Goal: Ask a question

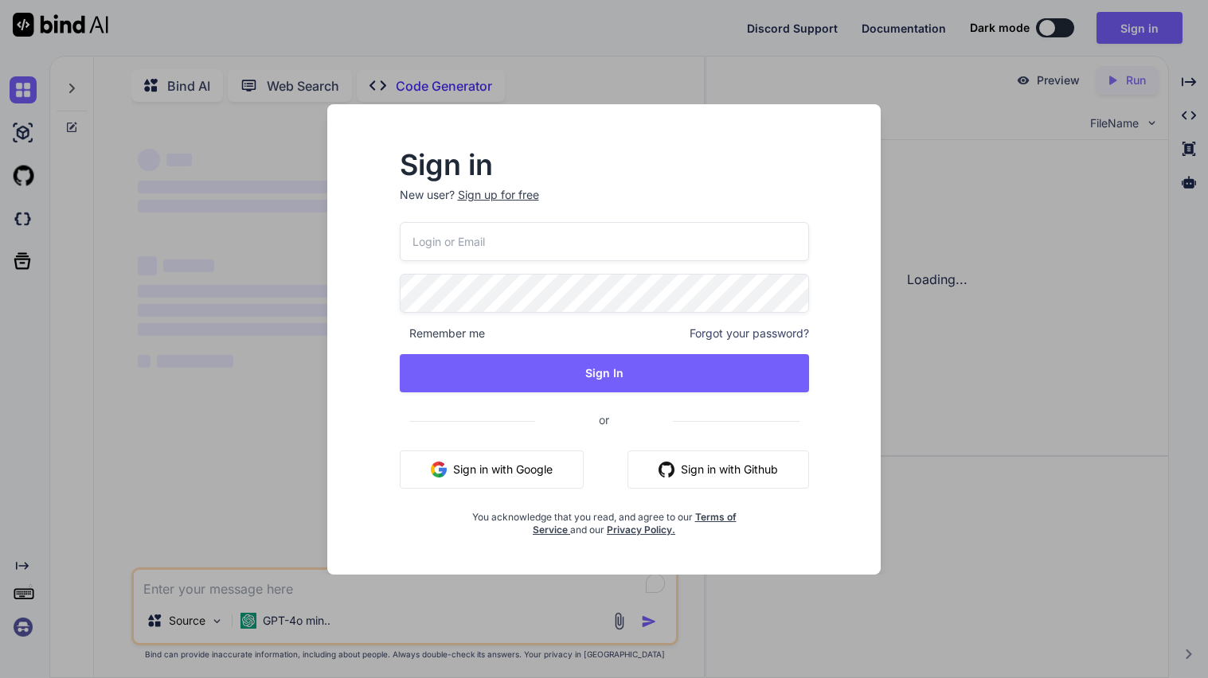
type input "[EMAIL_ADDRESS][DOMAIN_NAME]"
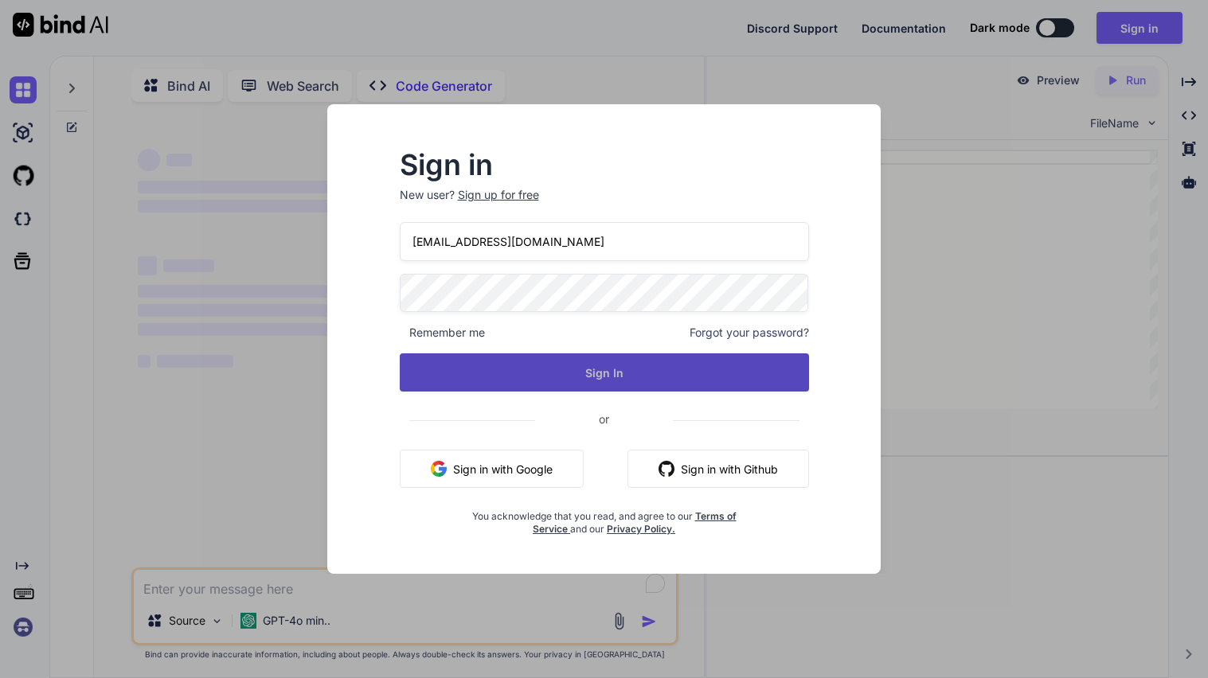
click at [558, 360] on button "Sign In" at bounding box center [604, 373] width 409 height 38
click at [611, 364] on button "Sign In" at bounding box center [604, 373] width 409 height 38
click at [533, 367] on button "Sign In" at bounding box center [604, 373] width 409 height 38
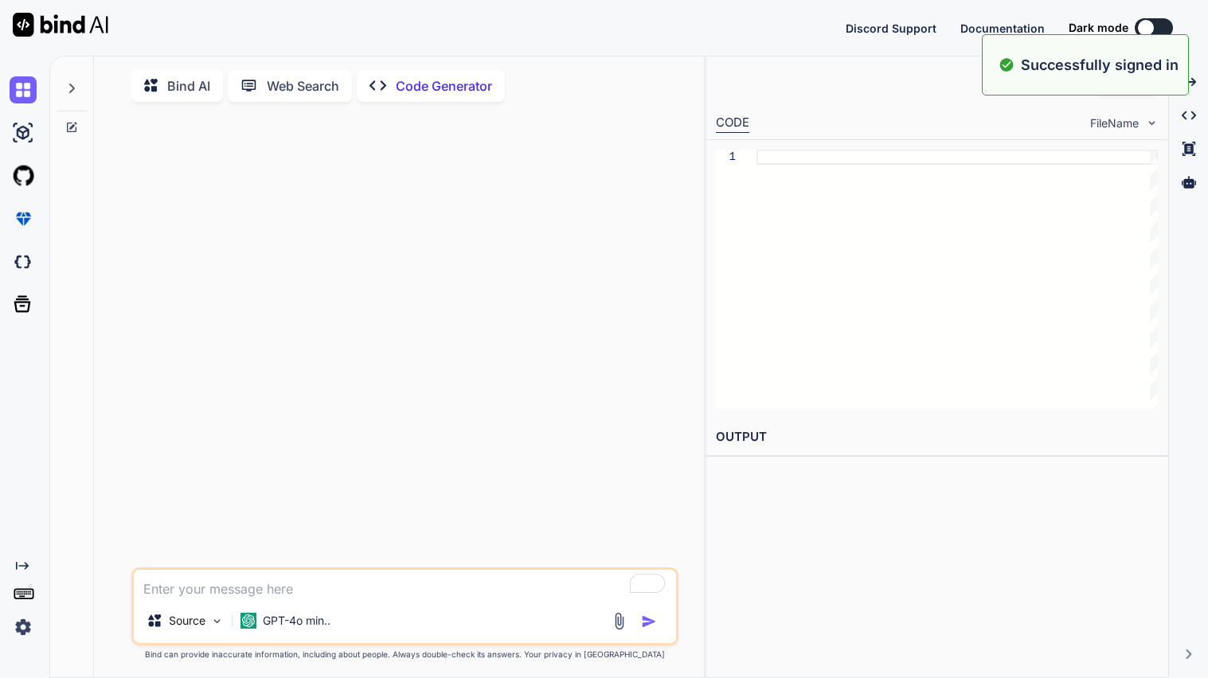
type textarea "x"
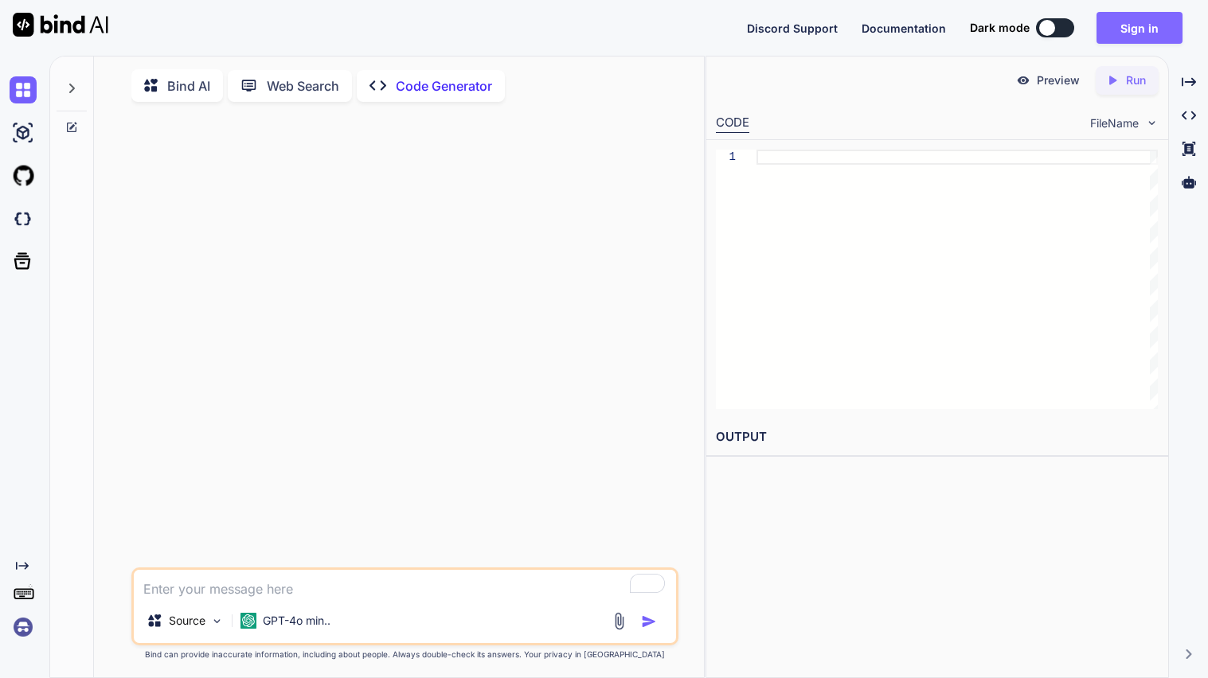
click at [1127, 34] on button "Sign in" at bounding box center [1139, 28] width 86 height 32
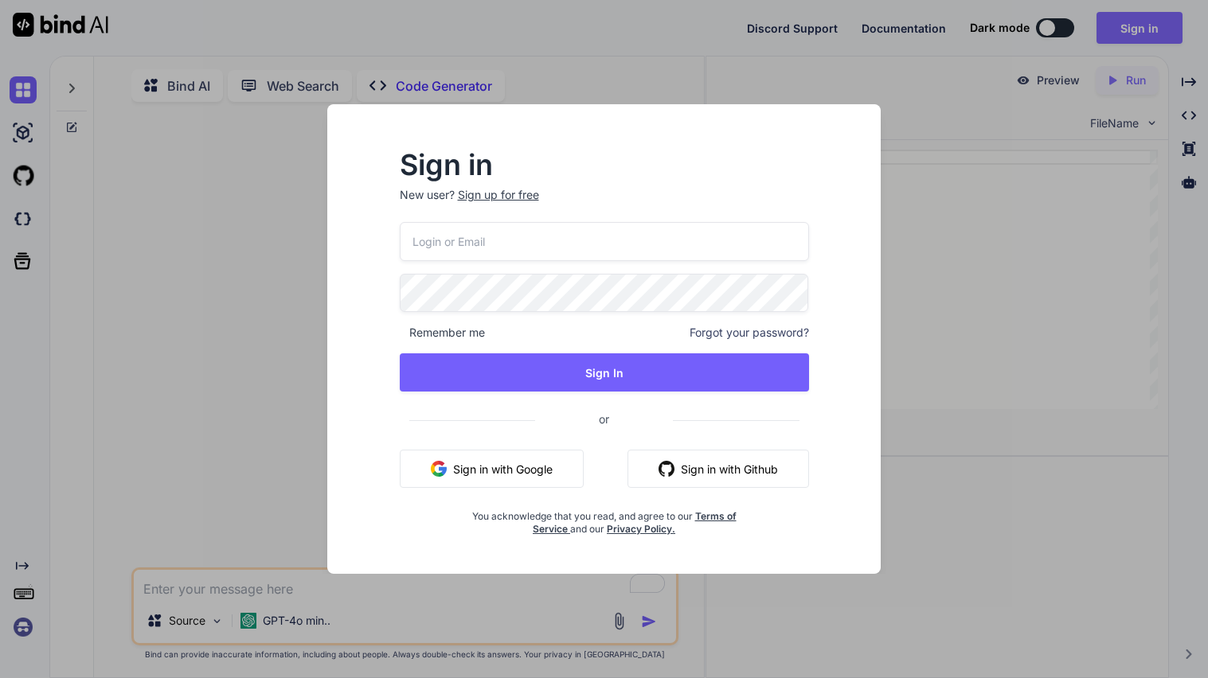
type input "[EMAIL_ADDRESS][DOMAIN_NAME]"
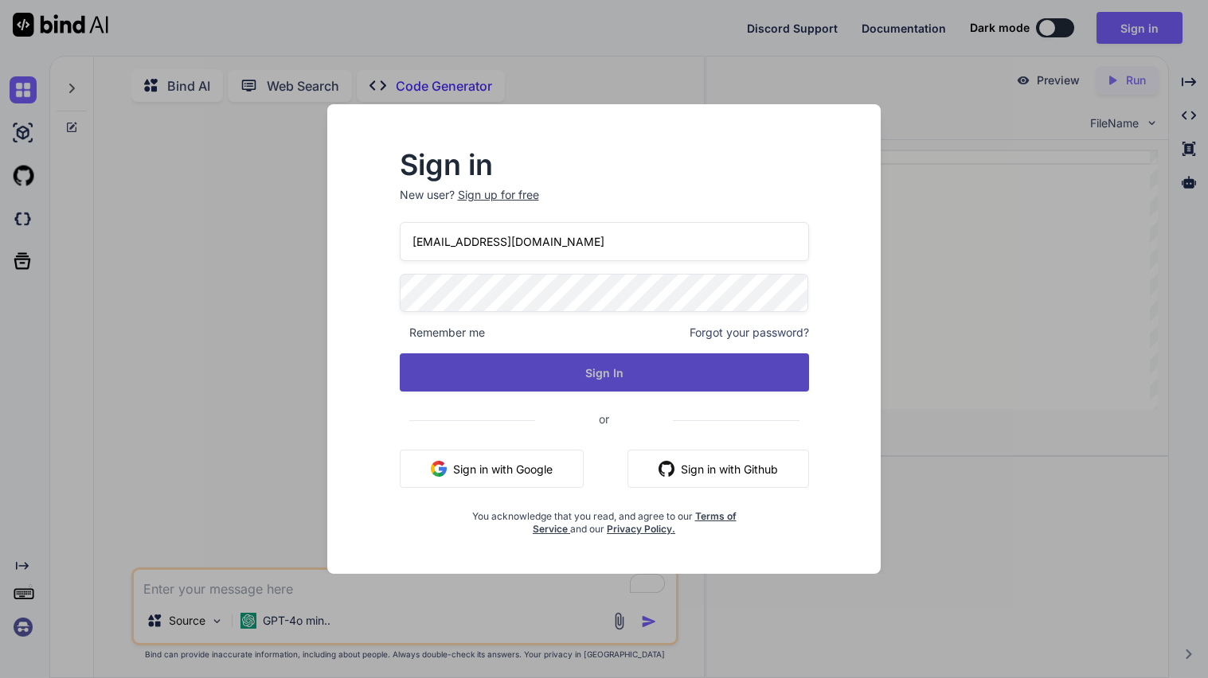
click at [562, 386] on button "Sign In" at bounding box center [604, 373] width 409 height 38
click at [608, 374] on button "Sign In" at bounding box center [604, 373] width 409 height 38
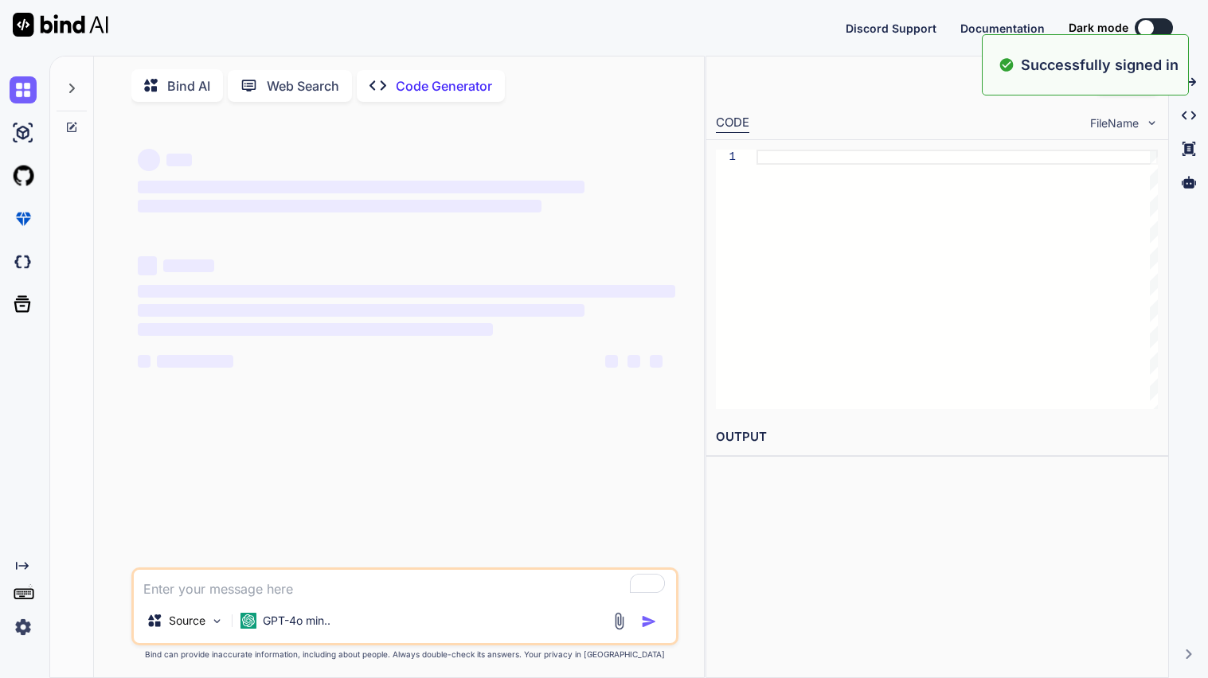
type textarea "x"
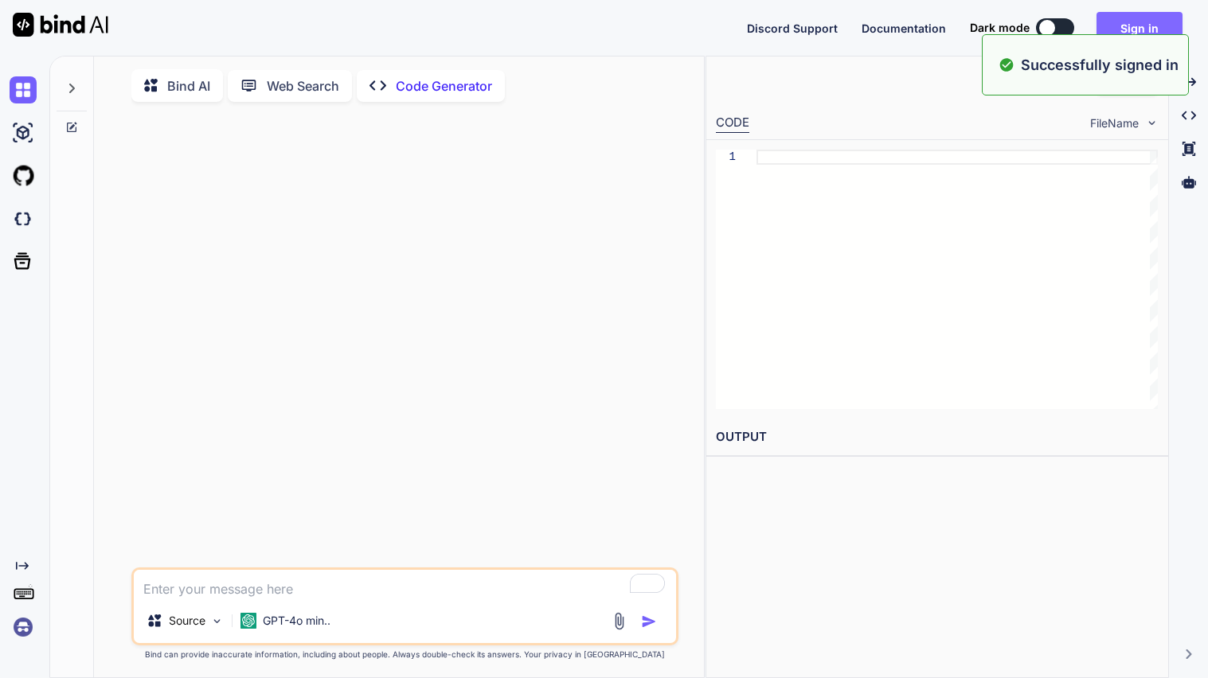
click at [1137, 21] on button "Sign in" at bounding box center [1139, 28] width 86 height 32
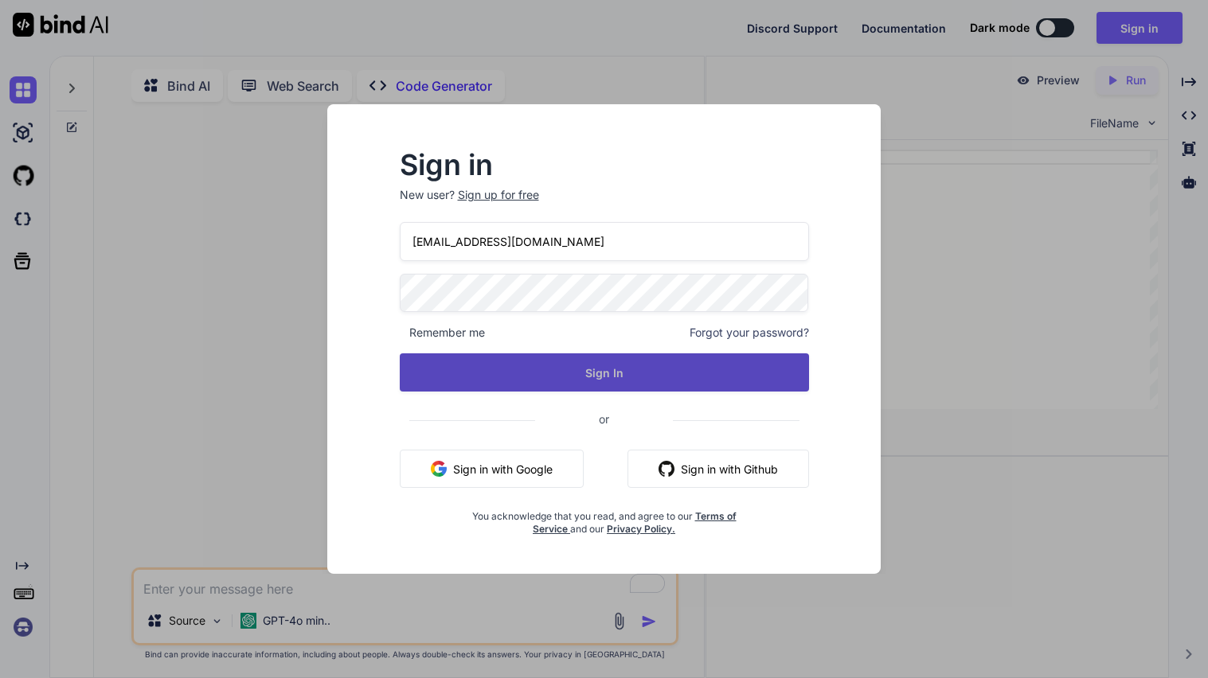
click at [687, 385] on button "Sign In" at bounding box center [604, 373] width 409 height 38
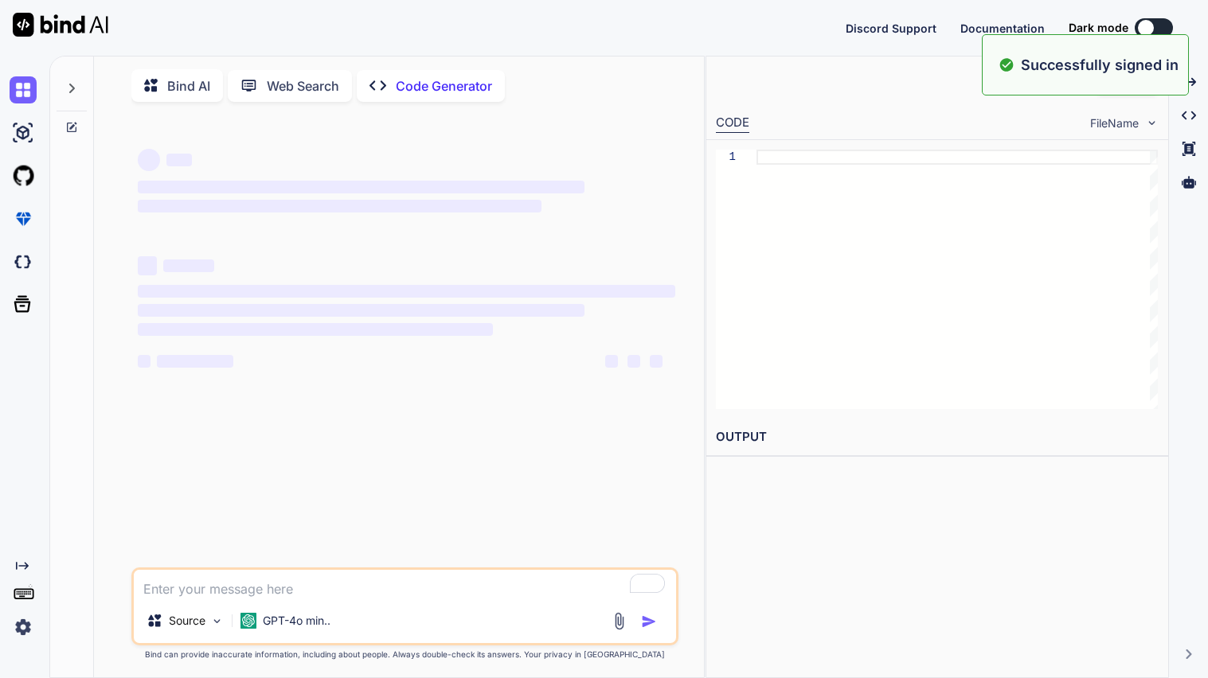
type textarea "x"
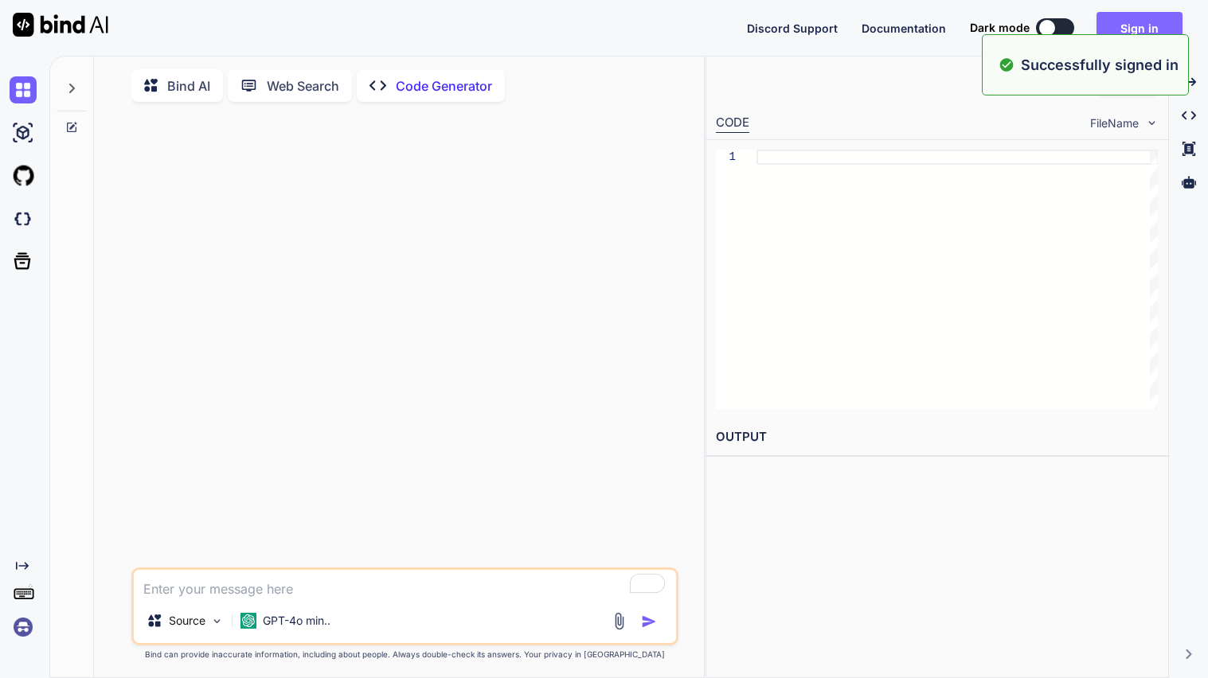
click at [1136, 29] on button "Sign in" at bounding box center [1139, 28] width 86 height 32
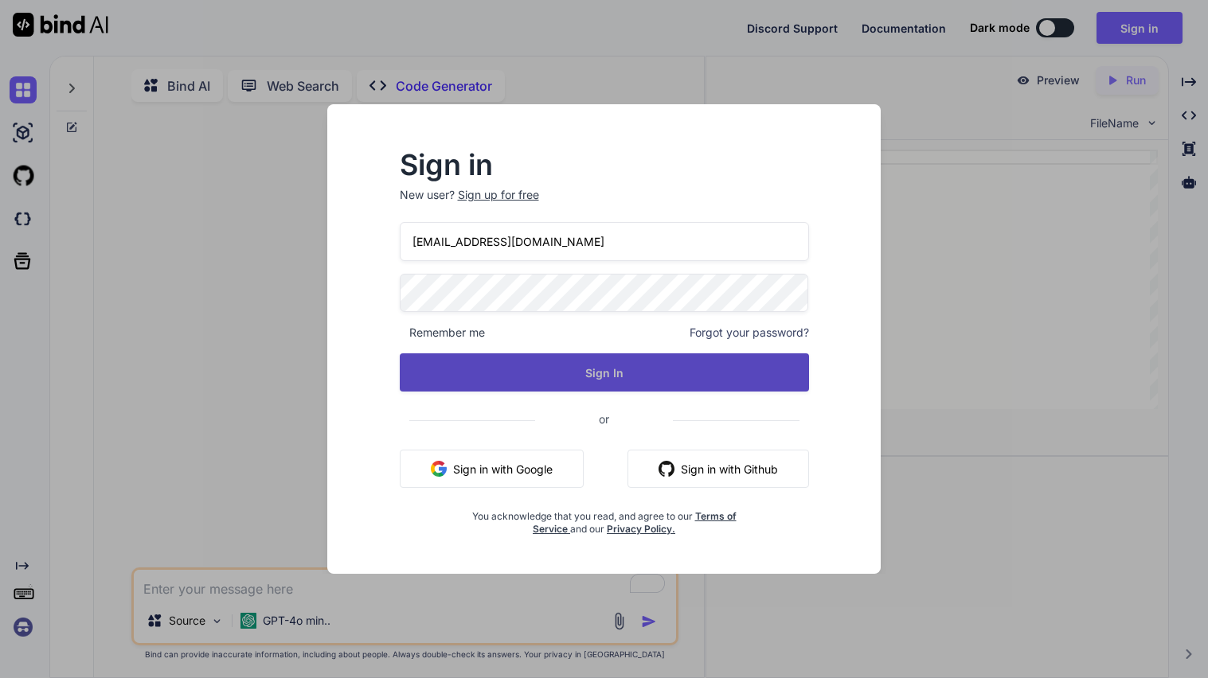
click at [690, 366] on button "Sign In" at bounding box center [604, 373] width 409 height 38
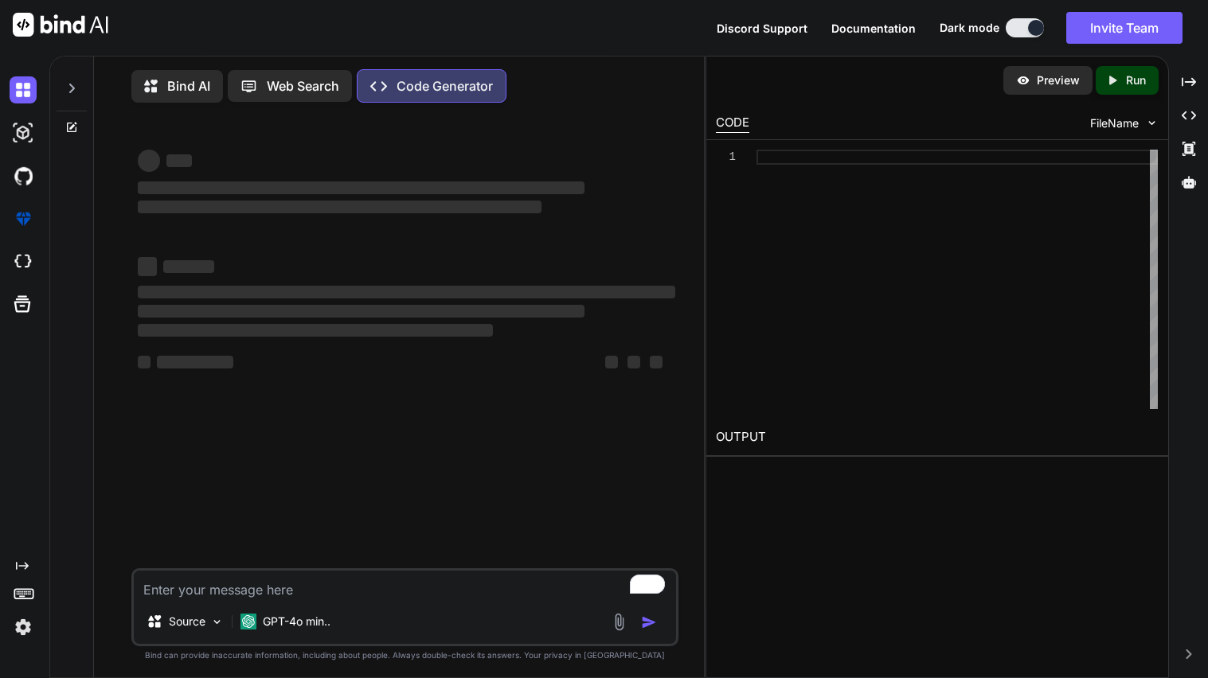
type textarea "x"
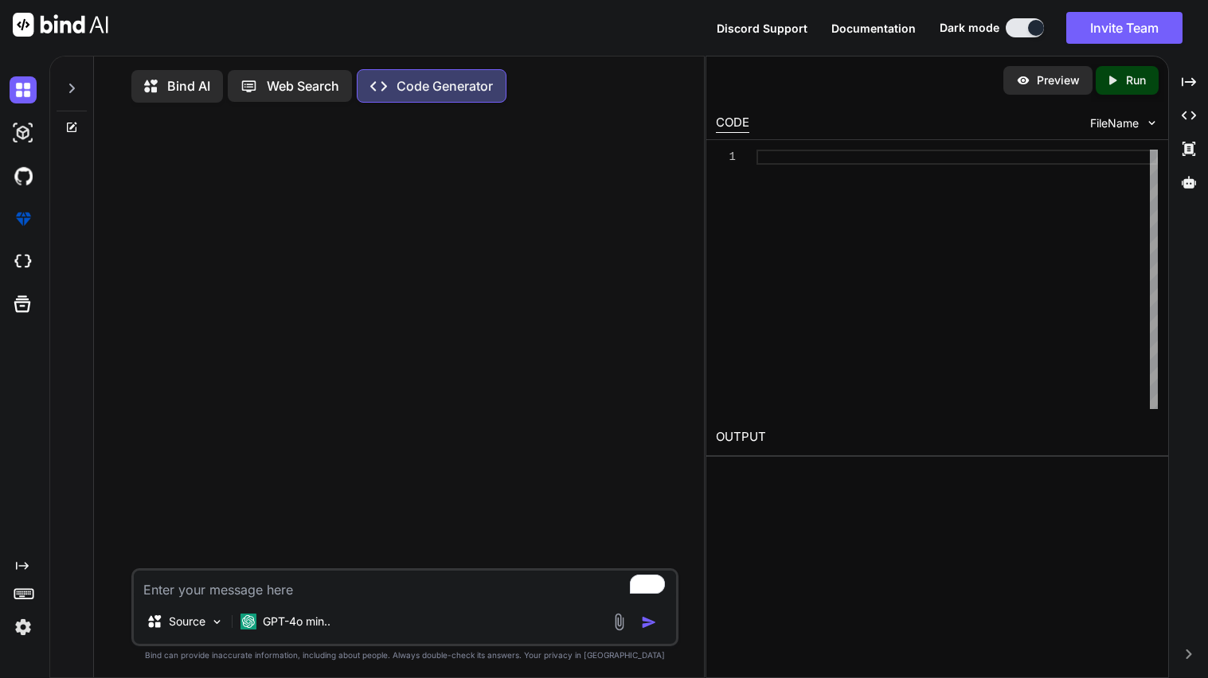
click at [322, 595] on textarea "To enrich screen reader interactions, please activate Accessibility in Grammarl…" at bounding box center [405, 585] width 542 height 29
paste textarea "Kill the process. While on the extension page, they would quickly type chrome:/…"
type textarea "Kill the process. While on the extension page, they would quickly type chrome:/…"
type textarea "x"
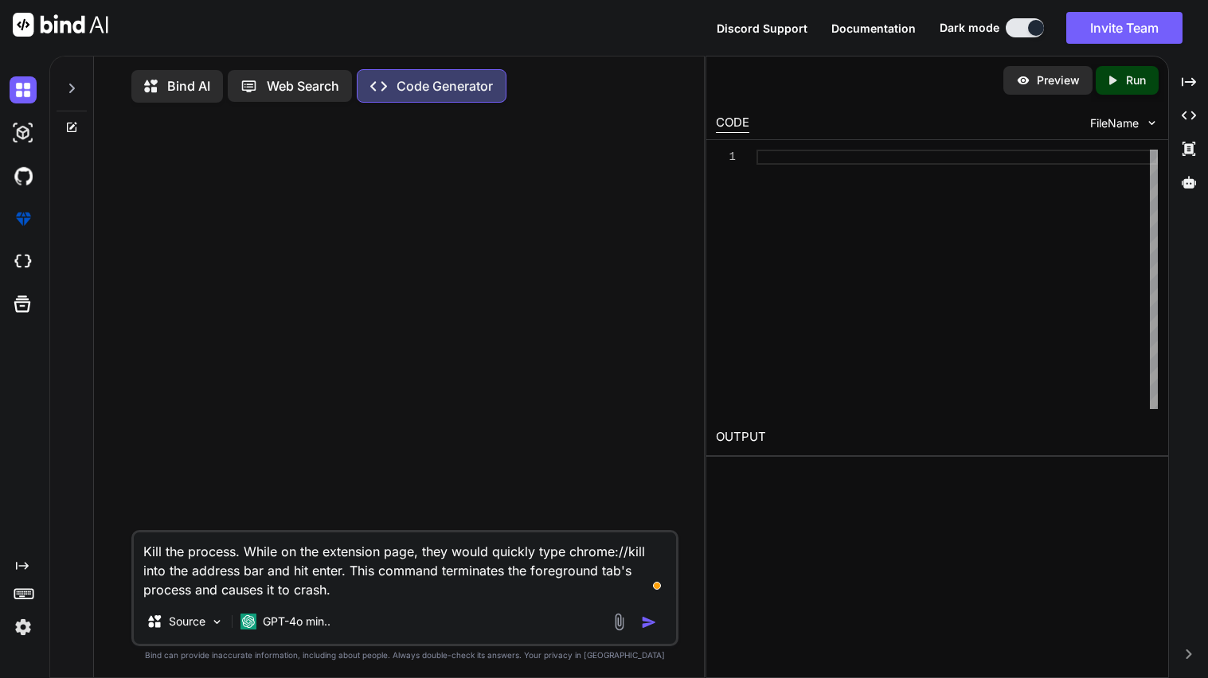
type textarea "wKill the process. While on the extension page, they would quickly type chrome:…"
type textarea "x"
type textarea "whKill the process. While on the extension page, they would quickly type chrome…"
type textarea "x"
type textarea "whaKill the process. While on the extension page, they would quickly type chrom…"
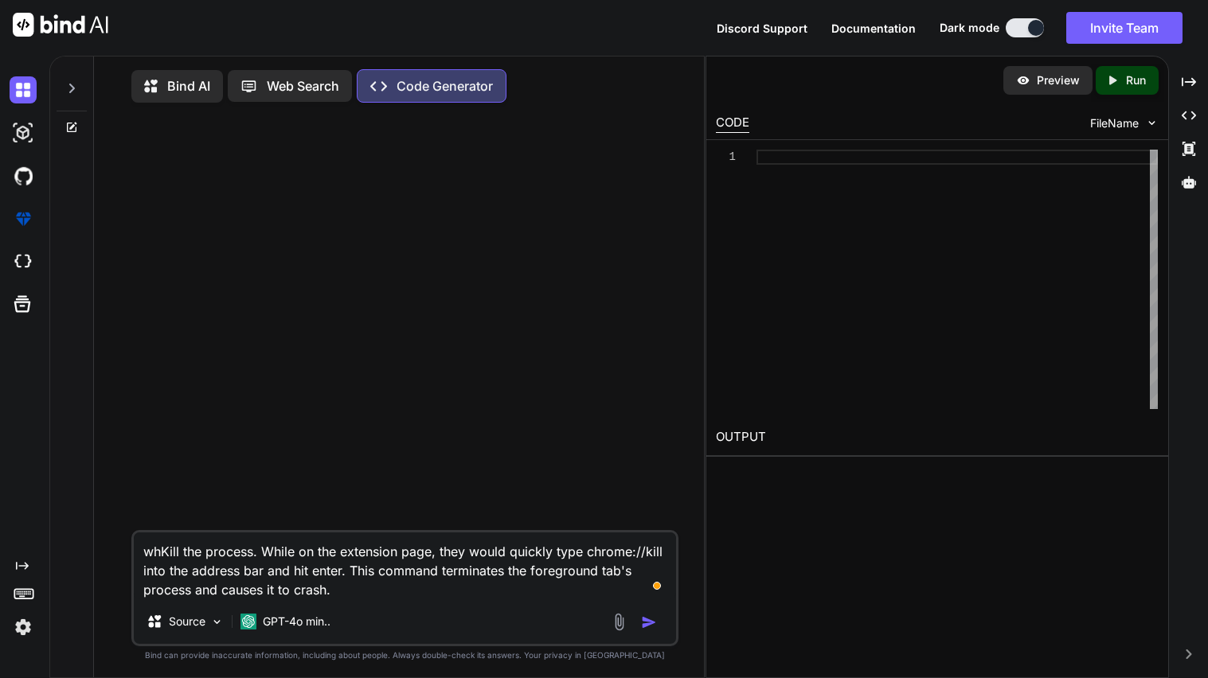
type textarea "x"
type textarea "whatKill the process. While on the extension page, they would quickly type chro…"
type textarea "x"
type textarea "what Kill the process. While on the extension page, they would quickly type chr…"
type textarea "x"
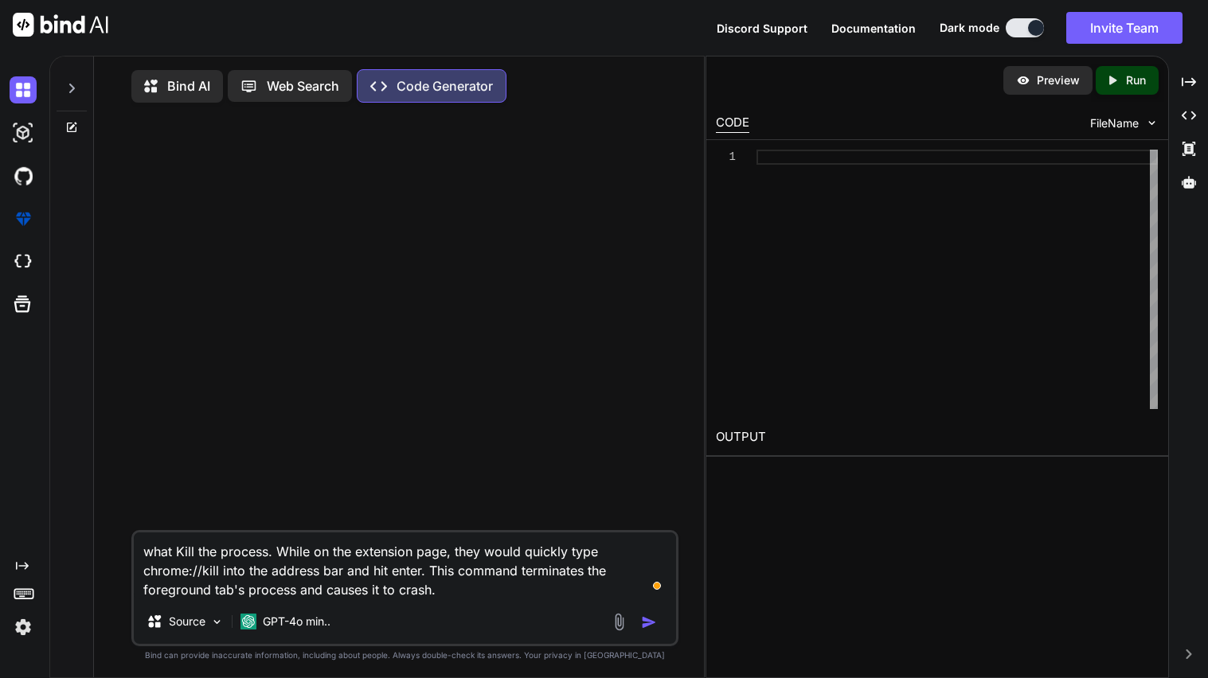
type textarea "what iKill the process. While on the extension page, they would quickly type ch…"
type textarea "x"
type textarea "what isKill the process. While on the extension page, they would quickly type c…"
type textarea "x"
type textarea "what is Kill the process. While on the extension page, they would quickly type …"
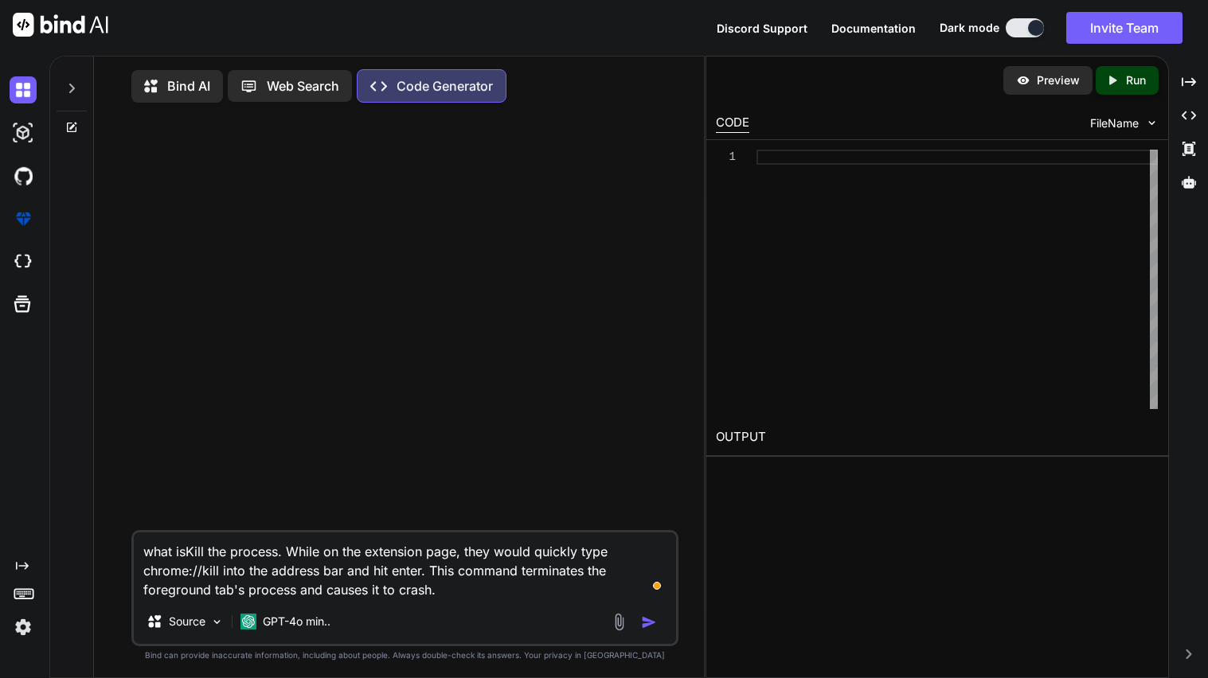
type textarea "x"
type textarea "what is tKill the process. While on the extension page, they would quickly type…"
type textarea "x"
type textarea "what is thKill the process. While on the extension page, they would quickly typ…"
type textarea "x"
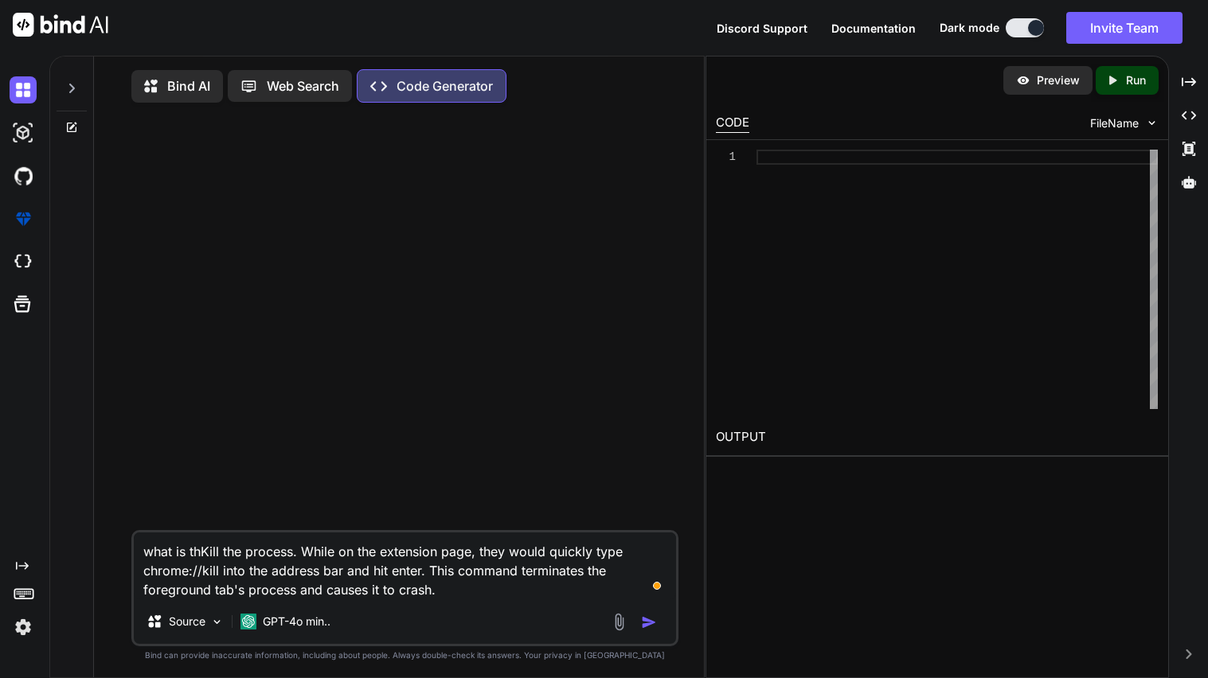
type textarea "what is theKill the process. While on the extension page, they would quickly ty…"
type textarea "x"
type textarea "what is the Kill the process. While on the extension page, they would quickly t…"
type textarea "x"
drag, startPoint x: 309, startPoint y: 557, endPoint x: 445, endPoint y: 596, distance: 141.6
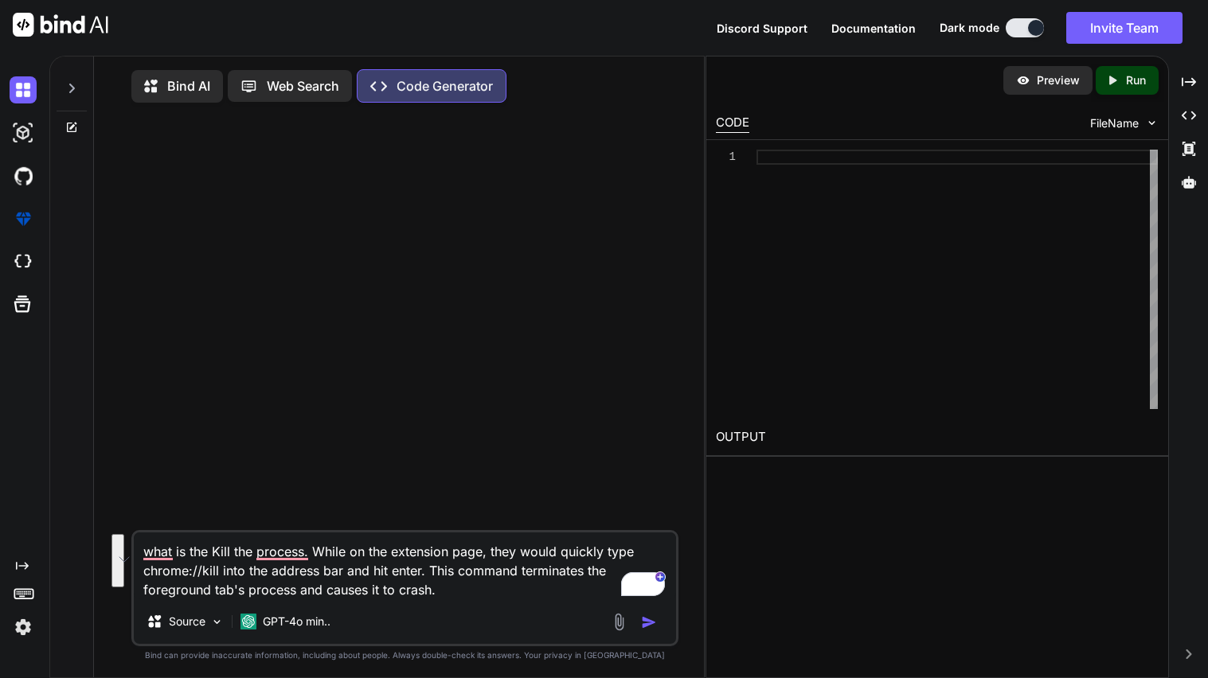
click at [445, 596] on textarea "what is the Kill the process. While on the extension page, they would quickly t…" at bounding box center [405, 566] width 542 height 67
click at [369, 577] on textarea "what is the Kill the process. While on the extension page, they would quickly t…" at bounding box center [405, 566] width 542 height 67
click at [211, 558] on textarea "what is the Kill the process. While on the extension page, they would quickly t…" at bounding box center [405, 566] width 542 height 67
type textarea "what is the cKill the process. While on the extension page, they would quickly …"
type textarea "x"
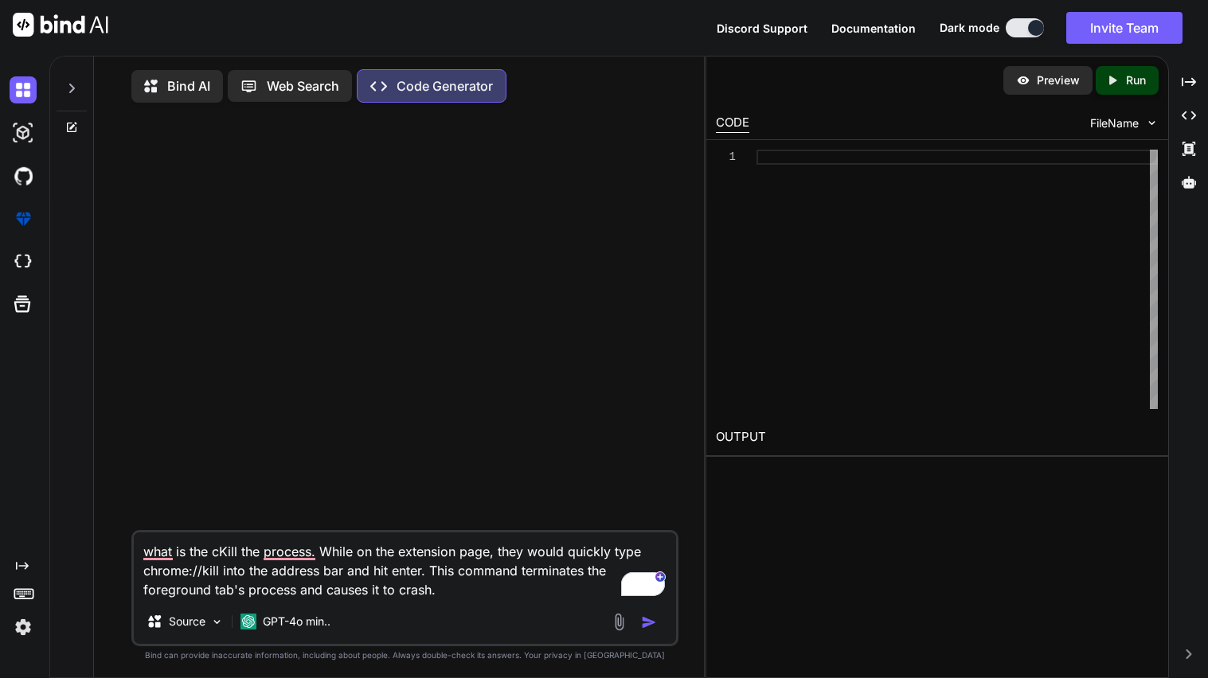
type textarea "what is the chKill the process. While on the extension page, they would quickly…"
type textarea "x"
type textarea "what is the chrKill the process. While on the extension page, they would quickl…"
type textarea "x"
type textarea "what is the chroKill the process. While on the extension page, they would quick…"
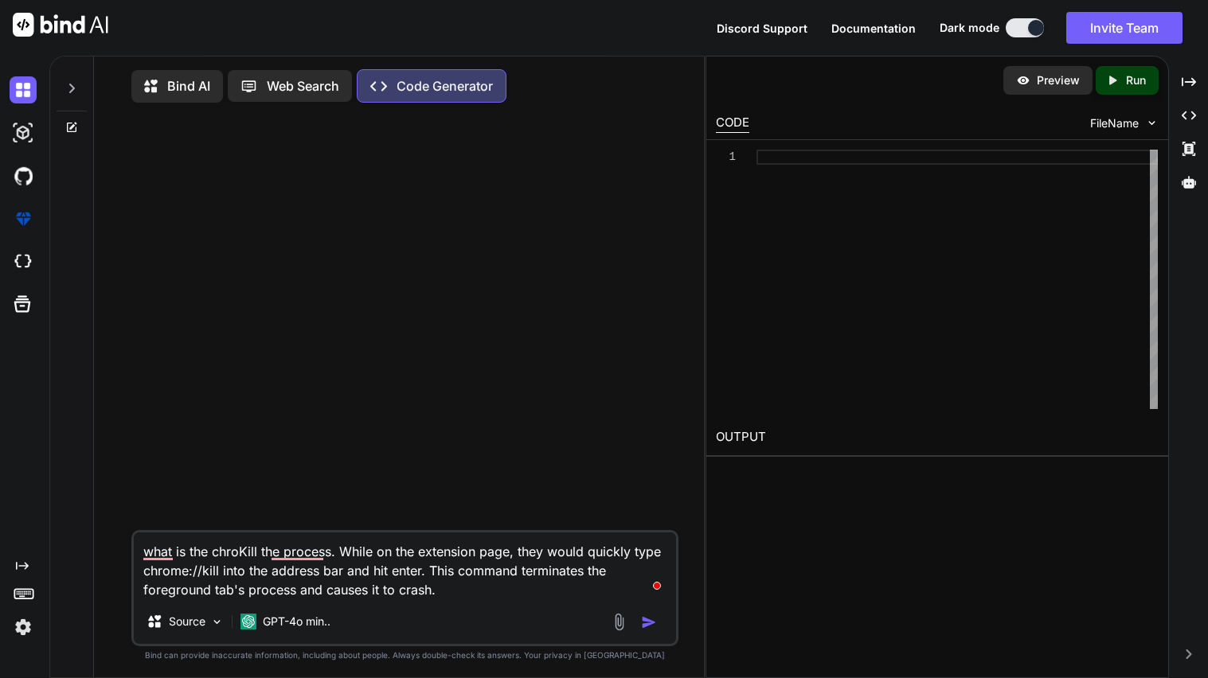
type textarea "x"
type textarea "what is the chromKill the process. While on the extension page, they would quic…"
type textarea "x"
type textarea "what is the chromeKill the process. While on the extension page, they would qui…"
type textarea "x"
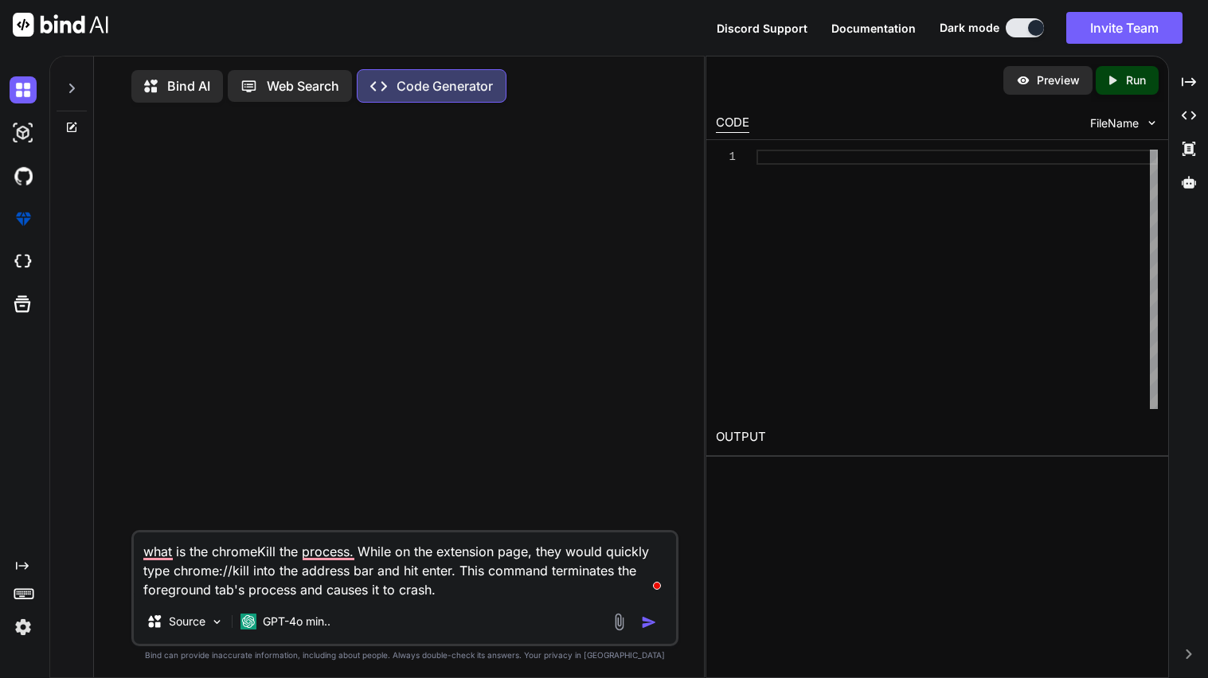
type textarea "what is the chrome:Kill the process. While on the extension page, they would qu…"
type textarea "x"
type textarea "what is the chrome:/Kill the process. While on the extension page, they would q…"
type textarea "x"
type textarea "what is the chrome://Kill the process. While on the extension page, they would …"
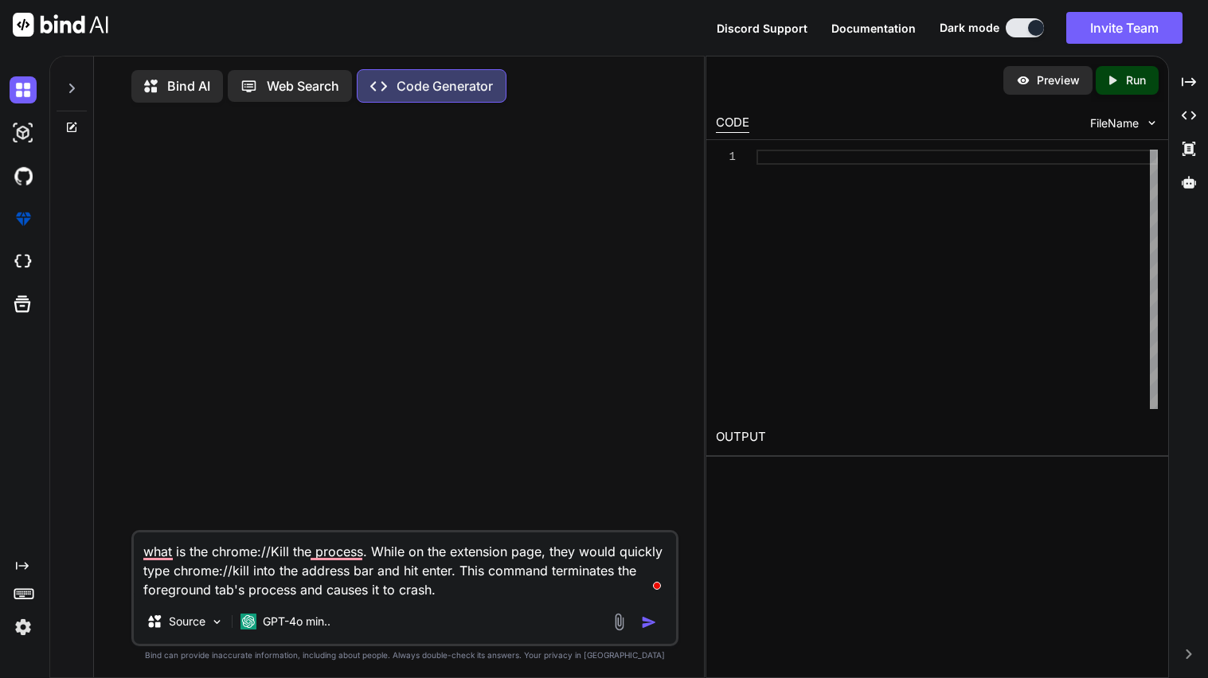
type textarea "x"
type textarea "what is the chrome:// Kill the process. While on the extension page, they would…"
type textarea "x"
drag, startPoint x: 379, startPoint y: 562, endPoint x: 456, endPoint y: 602, distance: 86.9
click at [456, 600] on textarea "what is the chrome:// Kill the process. While on the extension page, they would…" at bounding box center [405, 566] width 542 height 67
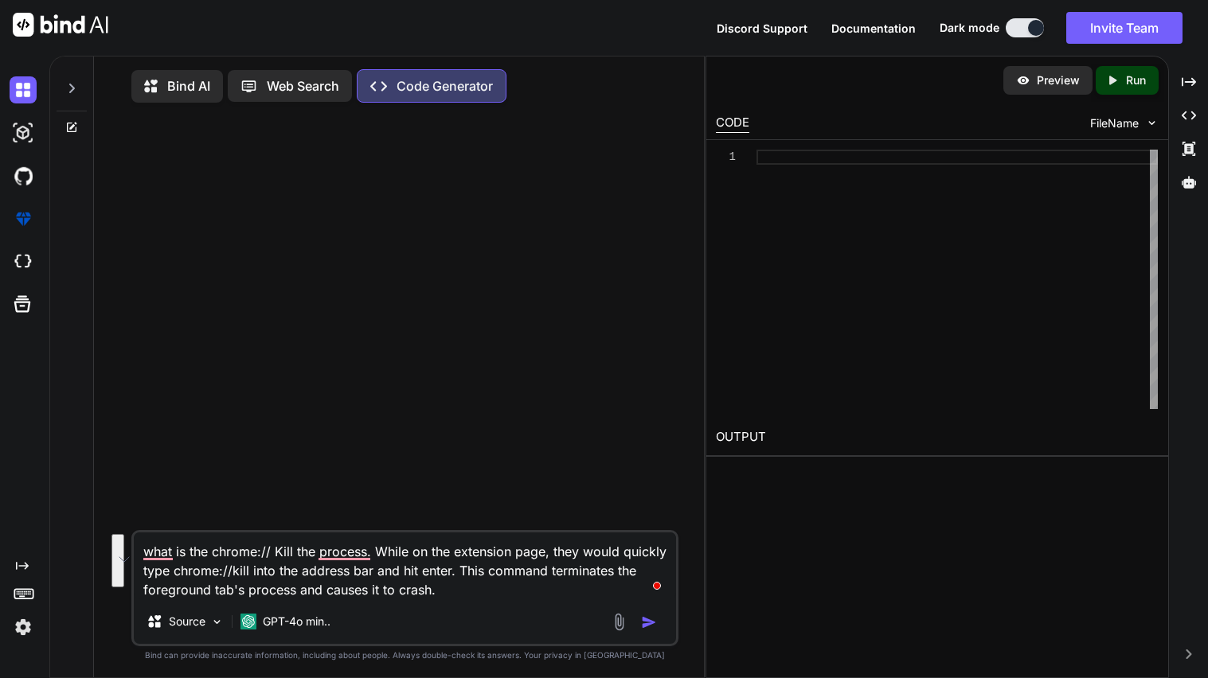
type textarea "what is the chrome:// Kill the process."
type textarea "x"
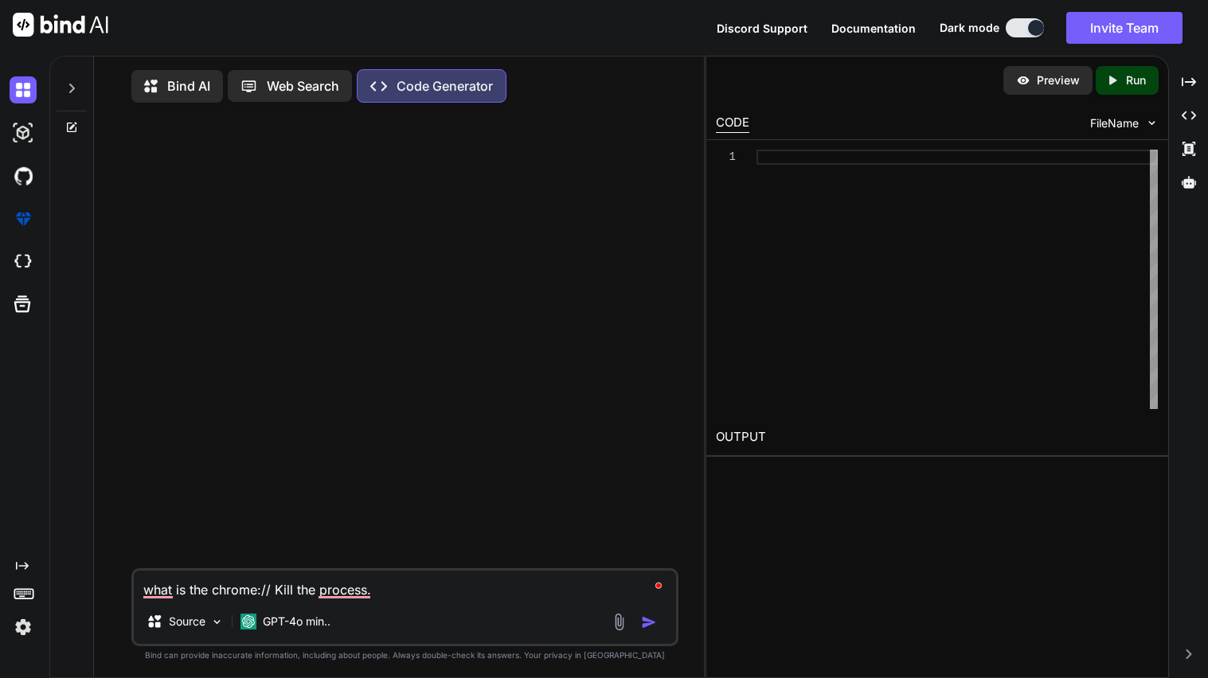
type textarea "what is the chrome:// Kill the process."
type textarea "x"
type textarea "what is the chrome:// Kill the process"
type textarea "x"
type textarea "what is the chrome:// Kill the process"
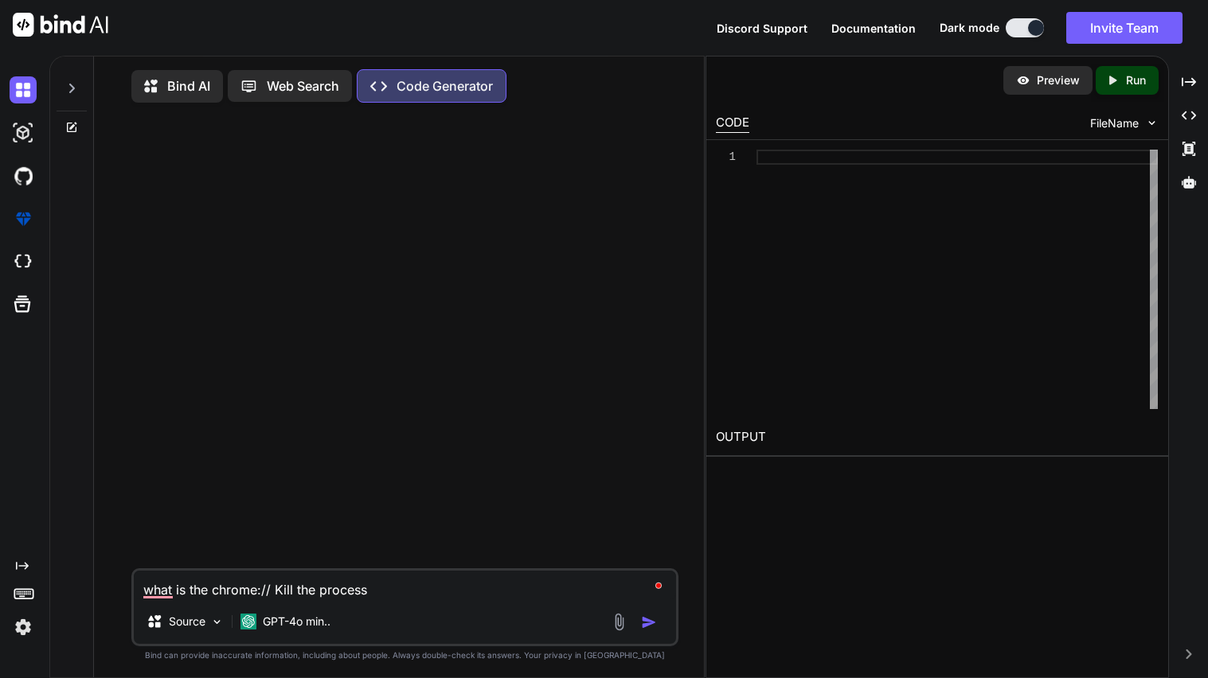
type textarea "x"
type textarea "what is the chrome:// Kill the process a"
type textarea "x"
type textarea "what is the chrome:// Kill the process an"
type textarea "x"
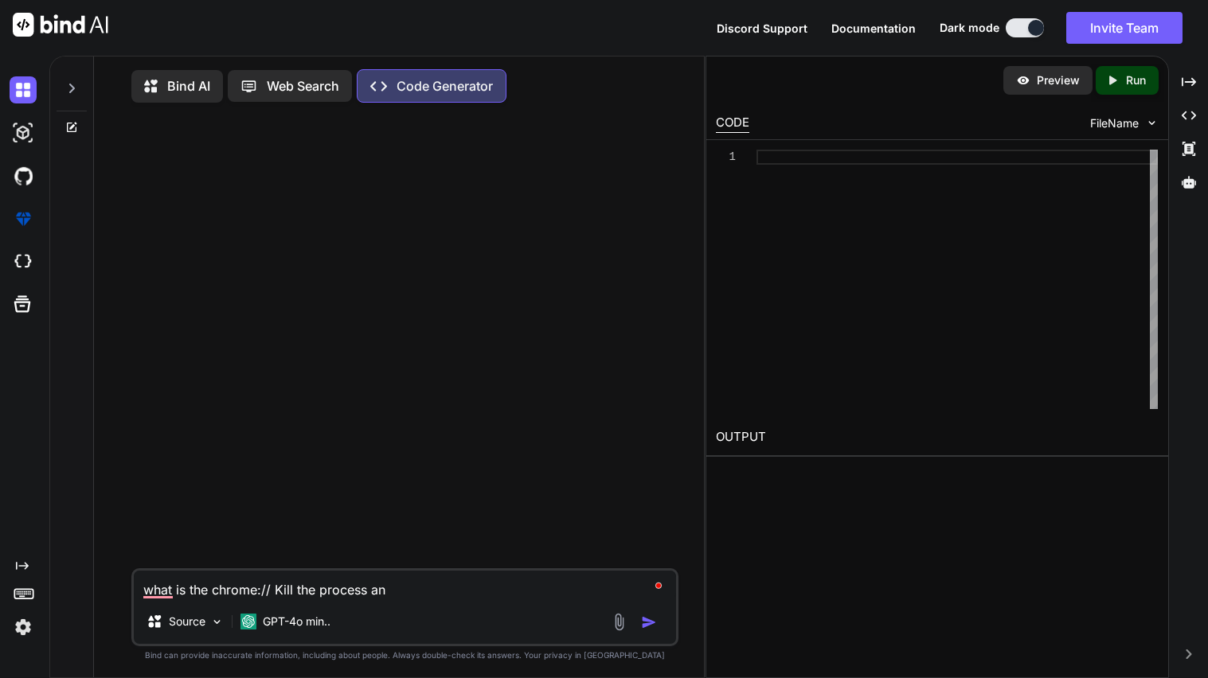
type textarea "what is the chrome:// Kill the process and"
type textarea "x"
type textarea "what is the chrome:// Kill the process and"
type textarea "x"
type textarea "what is the chrome:// Kill the process and t"
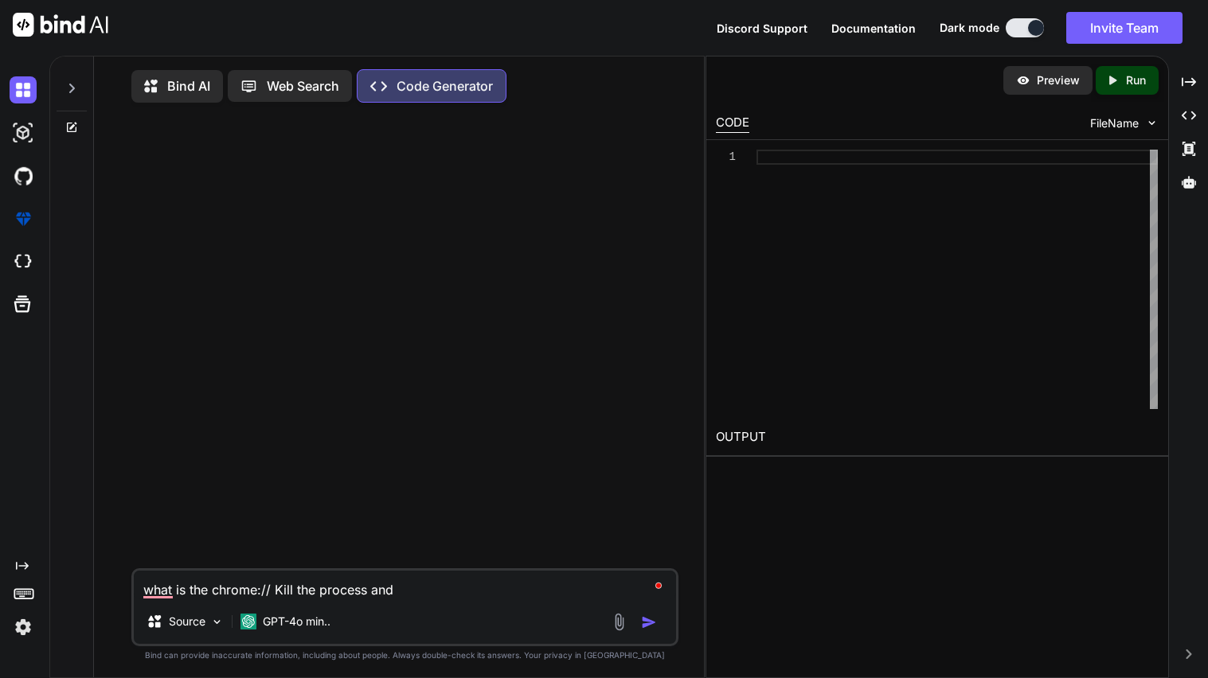
type textarea "x"
type textarea "what is the chrome:// Kill the process and th"
type textarea "x"
type textarea "what is the chrome:// Kill the process and the"
type textarea "x"
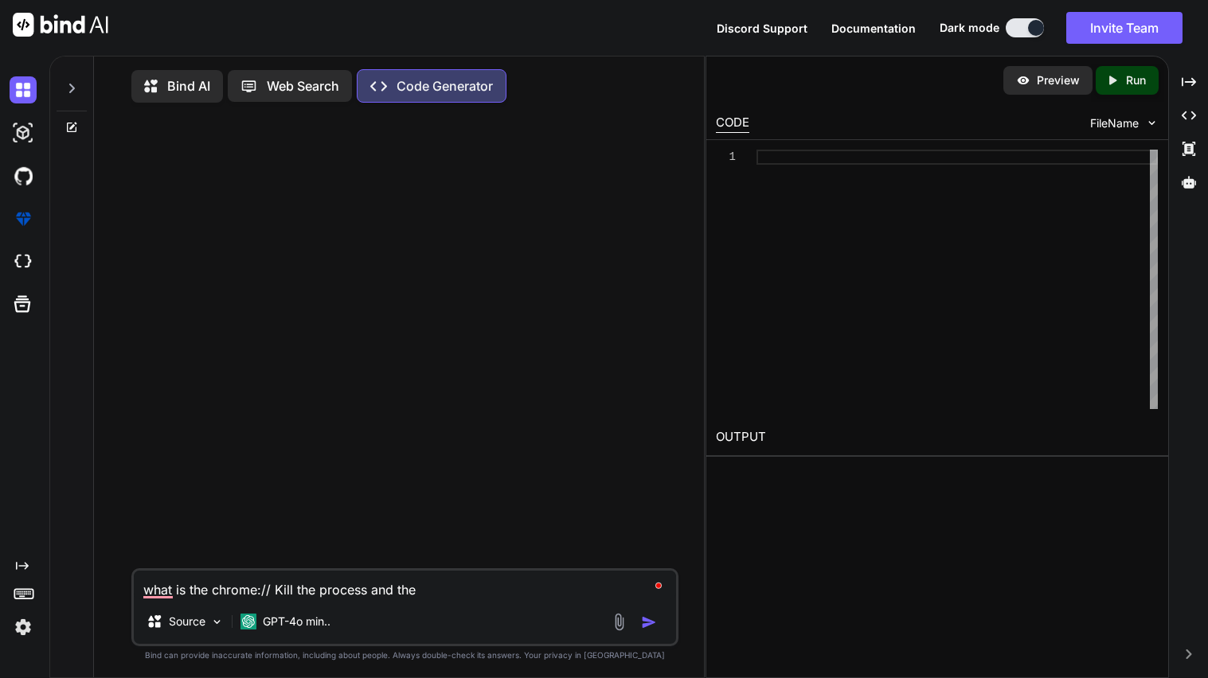
type textarea "what is the chrome:// Kill the process and the"
type textarea "x"
type textarea "what is the chrome:// Kill the process and the c"
type textarea "x"
type textarea "what is the chrome:// Kill the process and the ch"
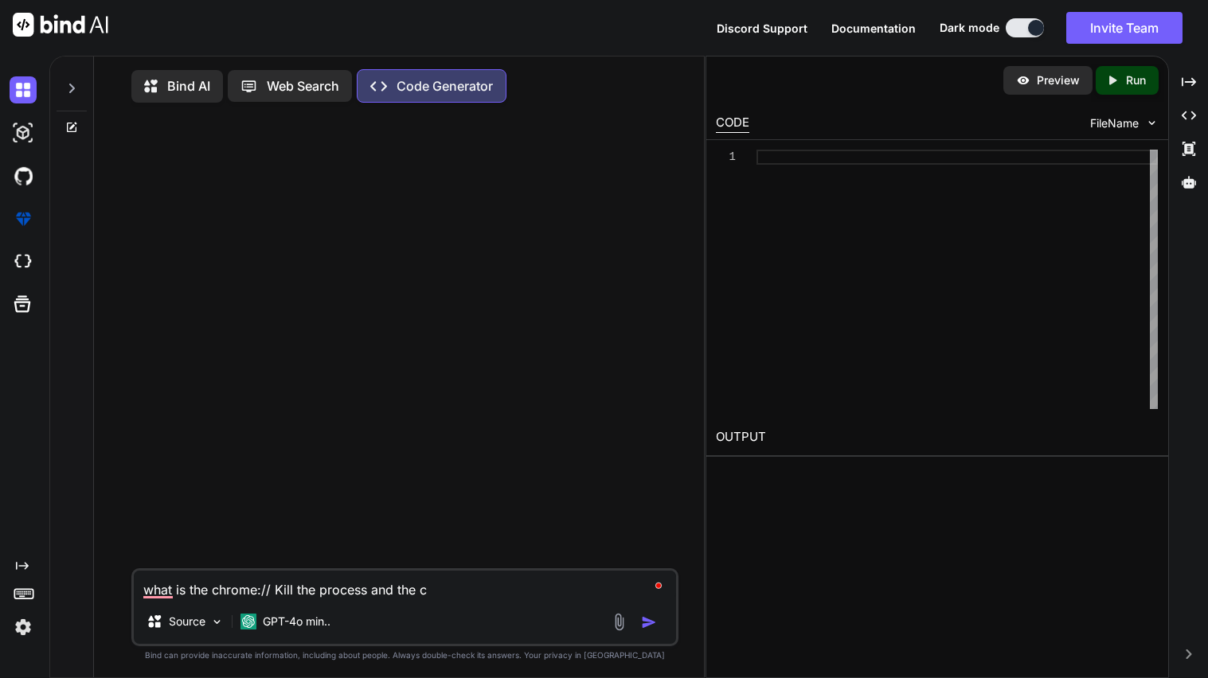
type textarea "x"
type textarea "what is the chrome:// Kill the process and the chr"
type textarea "x"
type textarea "what is the chrome:// Kill the process and the chro"
type textarea "x"
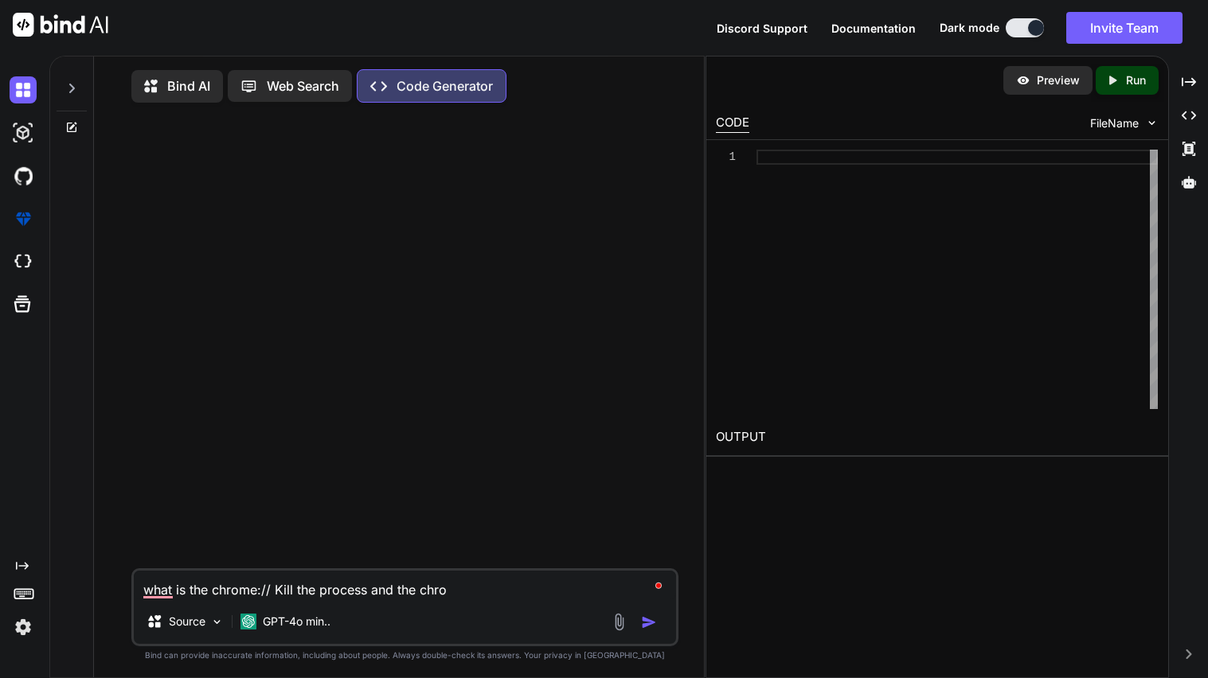
type textarea "what is the chrome:// Kill the process and the chrom"
type textarea "x"
type textarea "what is the chrome:// Kill the process and the chrome"
type textarea "x"
type textarea "what is the chrome:// Kill the process and the chrome:"
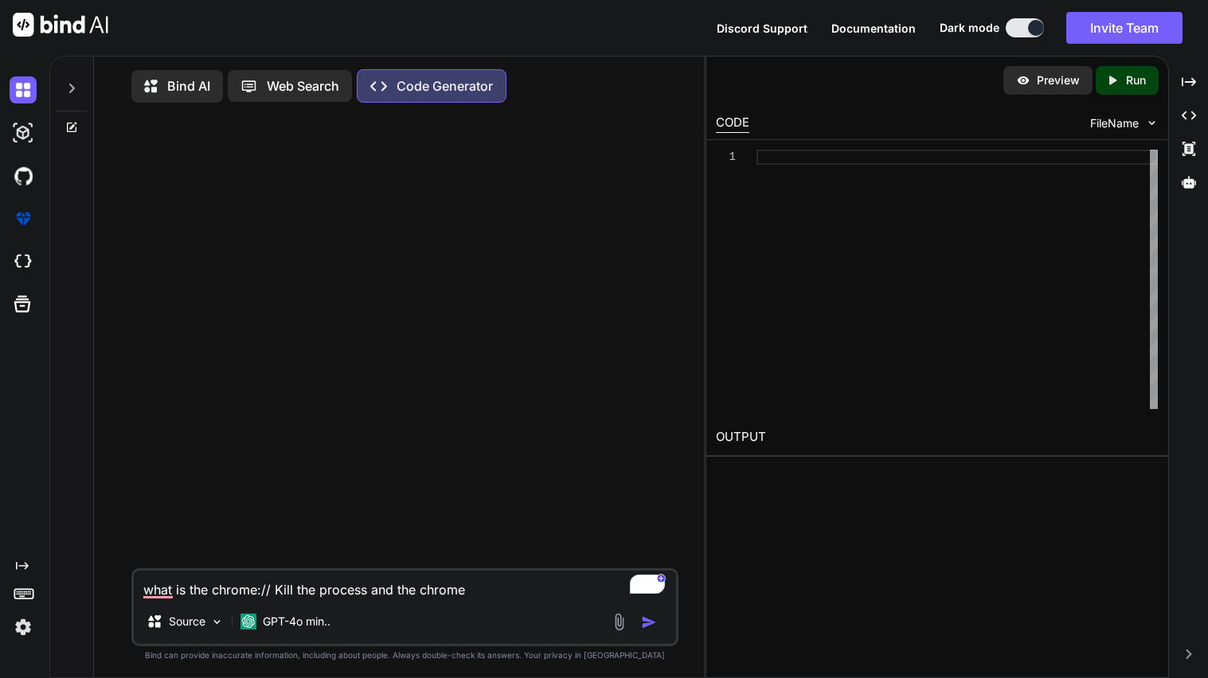
type textarea "x"
type textarea "what is the chrome:// Kill the process and the chrome:/"
type textarea "x"
type textarea "what is the chrome:// Kill the process and the chrome://"
type textarea "x"
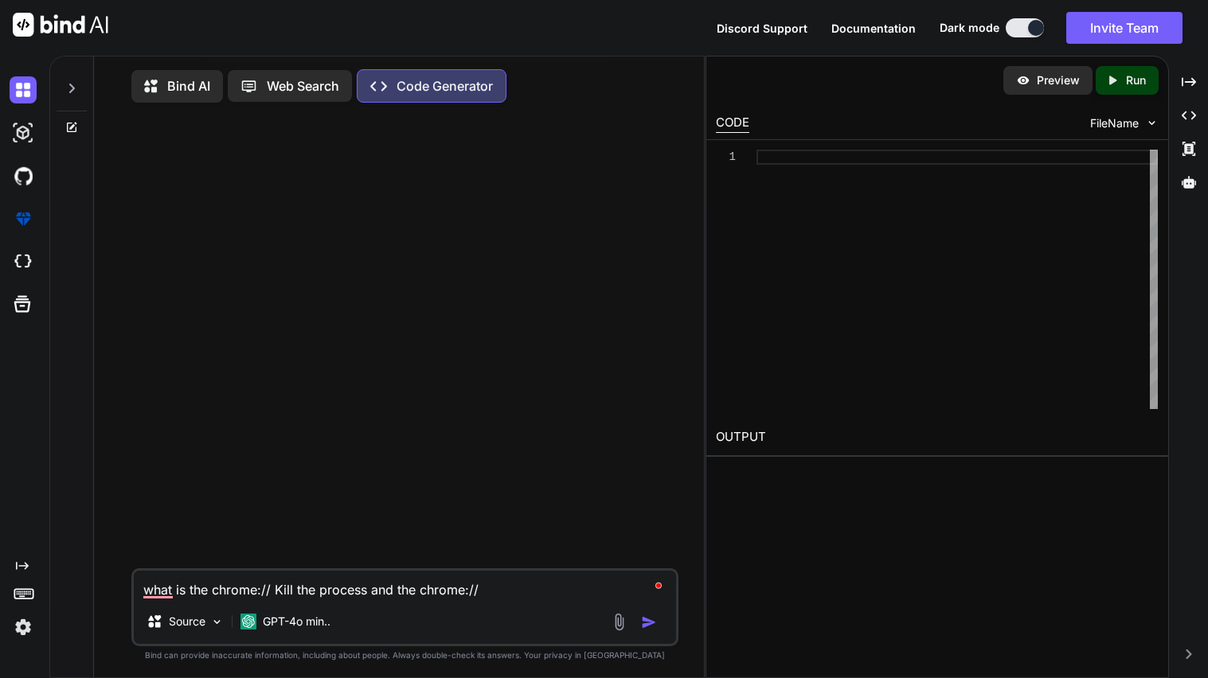
type textarea "what is the chrome:// Kill the process and the chrome://"
type textarea "x"
type textarea "what is the chrome:// Kill the process and the chrome://"
type textarea "x"
type textarea "what is the chrome:// Kill the process and the chrome://h"
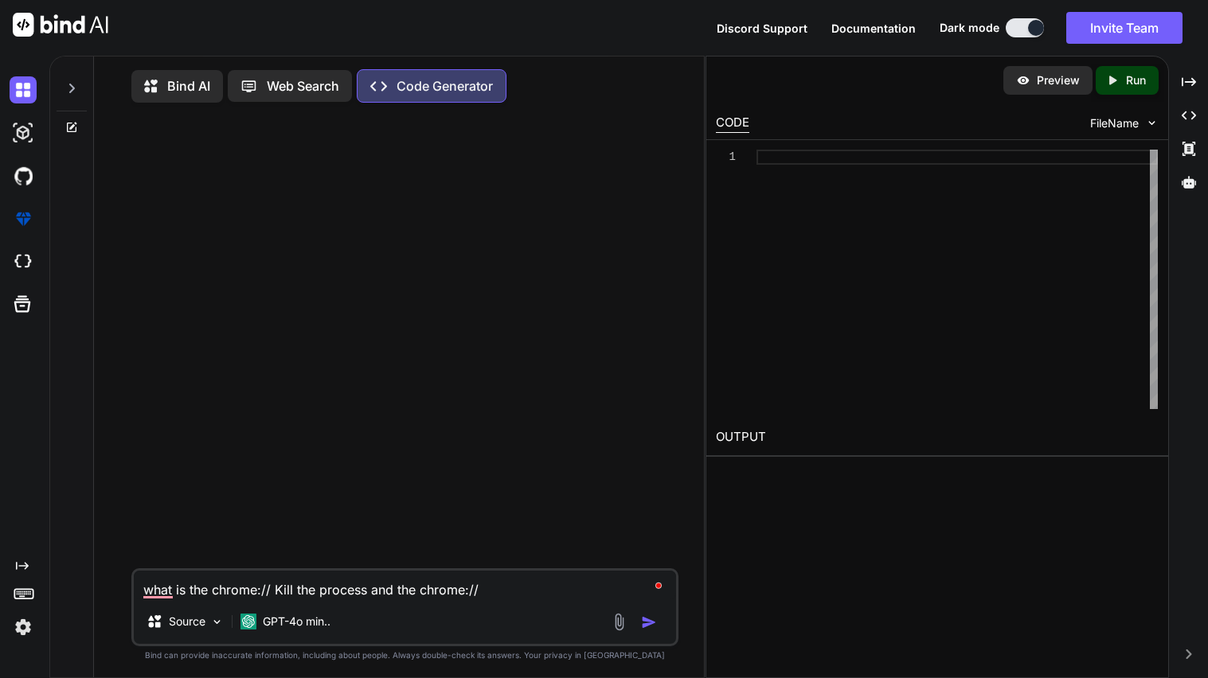
type textarea "x"
type textarea "what is the chrome:// Kill the process and the chrome://ha"
type textarea "x"
type textarea "what is the chrome:// Kill the process and the chrome://han"
type textarea "x"
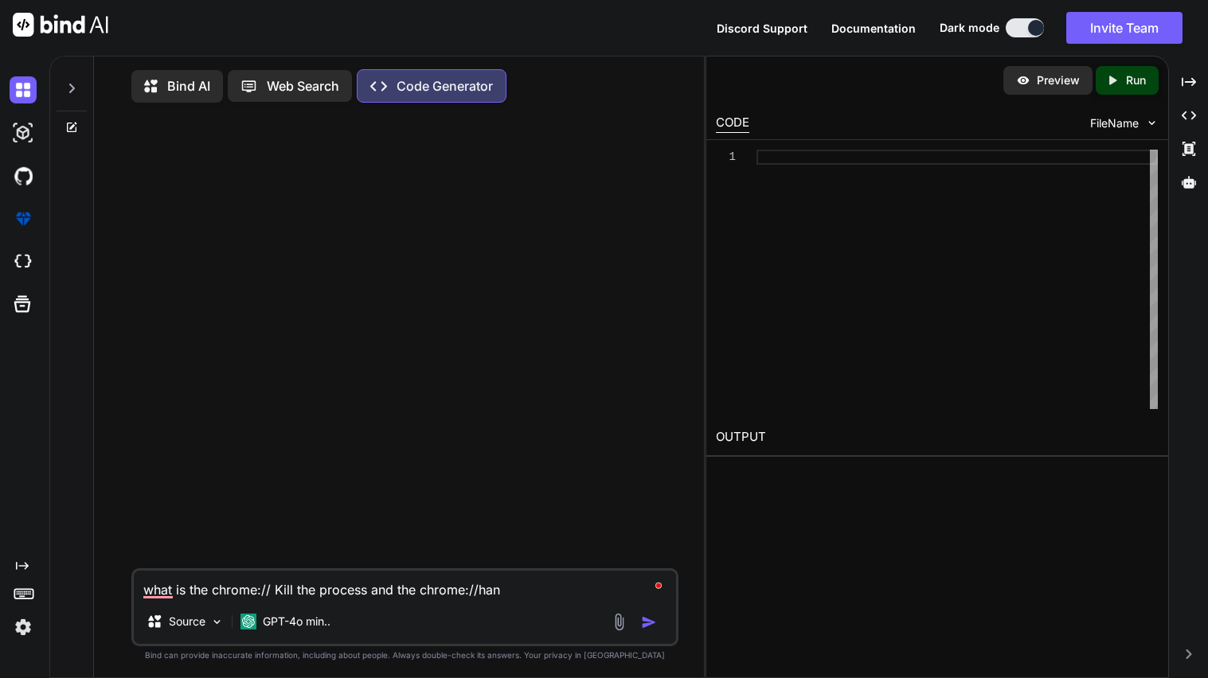
type textarea "what is the chrome:// Kill the process and the chrome://hang"
type textarea "x"
type textarea "what is the chrome:// Kill the process and the chrome://hang"
type textarea "x"
type textarea "what is the chrome:// Kill the process and the chrome://hang a"
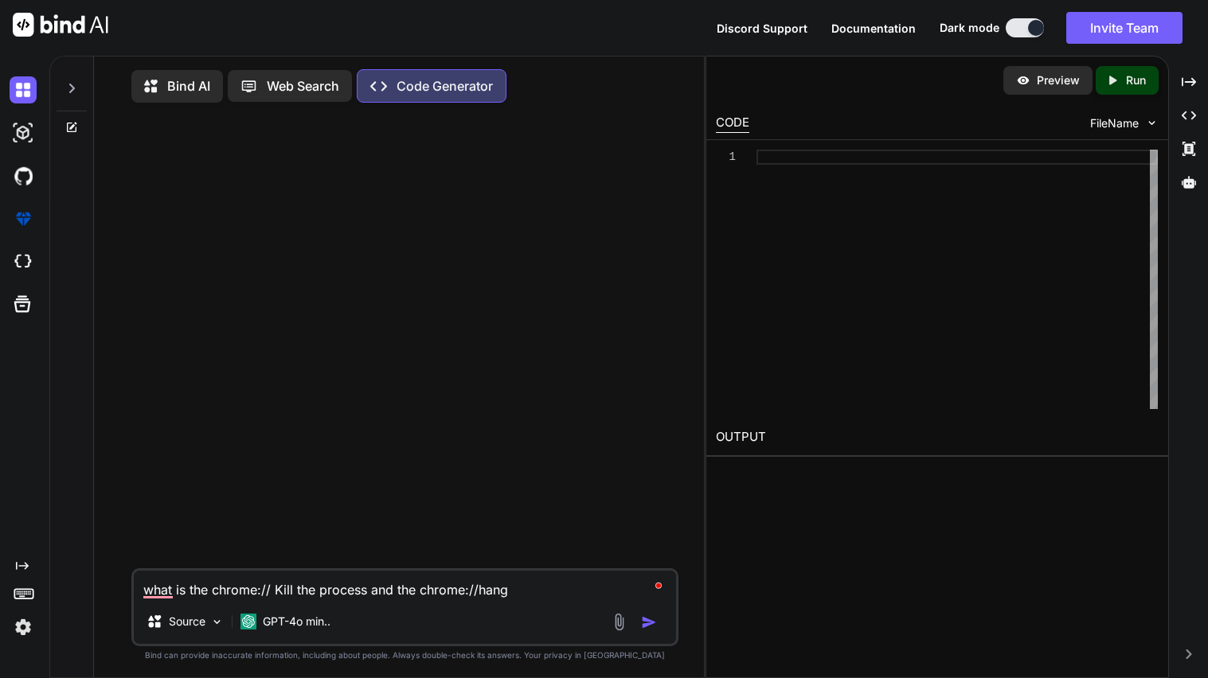
type textarea "x"
type textarea "what is the chrome:// Kill the process and the chrome://hang an"
type textarea "x"
type textarea "what is the chrome:// Kill the process and the chrome://hang and"
type textarea "x"
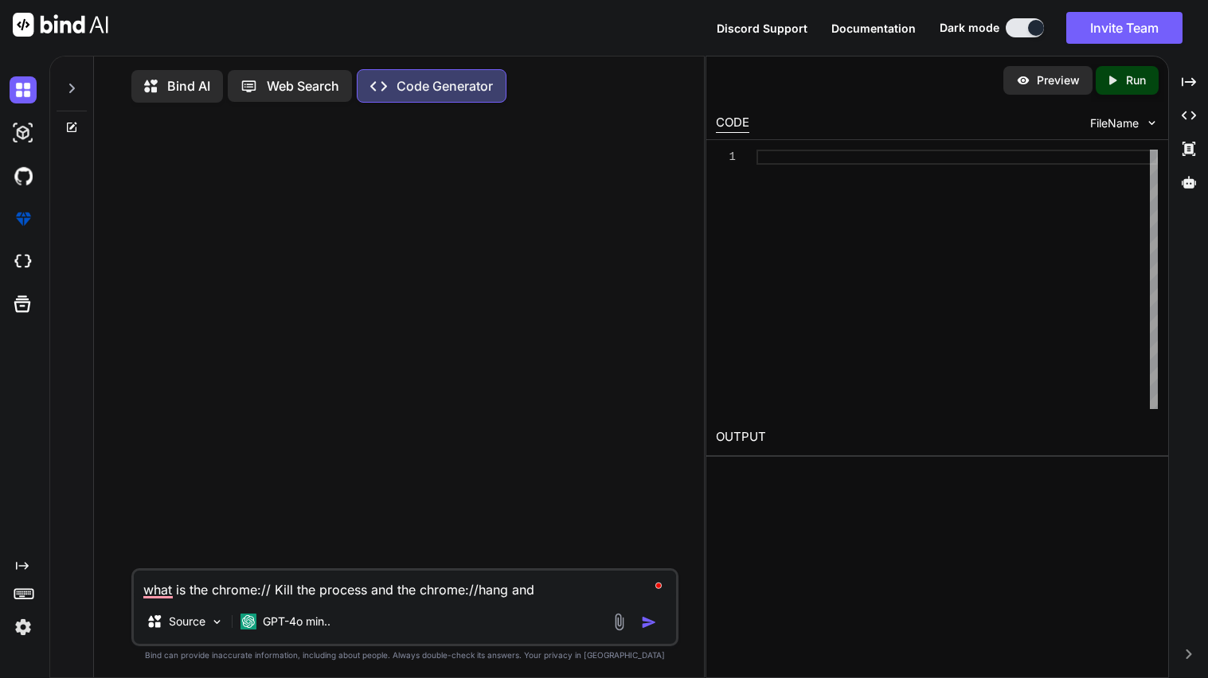
type textarea "what is the chrome:// Kill the process and the chrome://hang and"
type textarea "x"
type textarea "what is the chrome:// Kill the process and the chrome://hang and t"
type textarea "x"
type textarea "what is the chrome:// Kill the process and the chrome://hang and th"
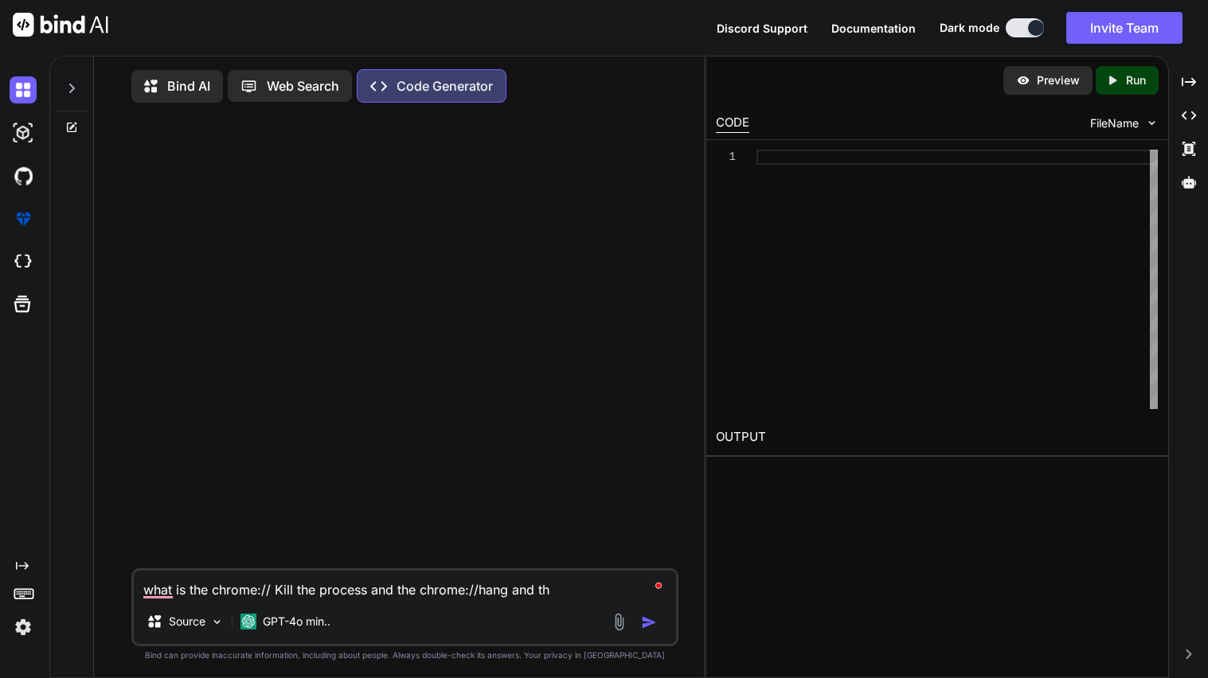
type textarea "x"
type textarea "what is the chrome:// Kill the process and the chrome://hang and the"
type textarea "x"
type textarea "what is the chrome:// Kill the process and the chrome://hang and then"
type textarea "x"
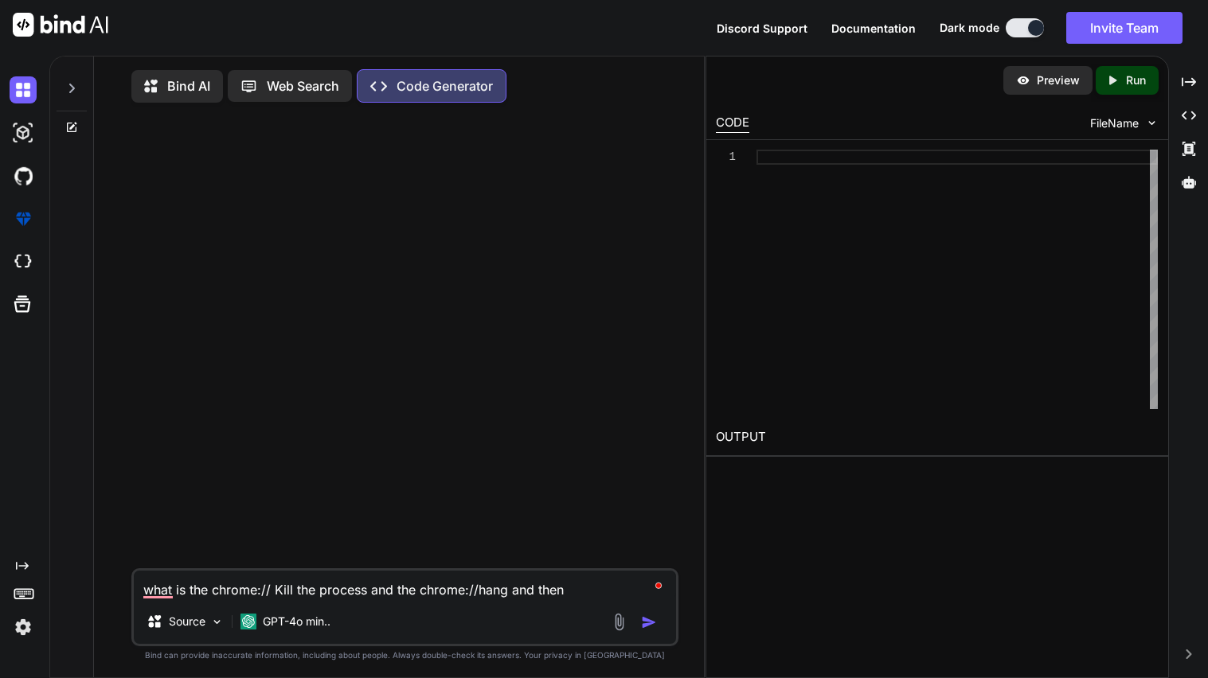
type textarea "what is the chrome:// Kill the process and the chrome://hang and then"
type textarea "x"
type textarea "what is the chrome:// Kill the process and the chrome://hang and then t"
type textarea "x"
type textarea "what is the chrome:// Kill the process and the chrome://hang and then th"
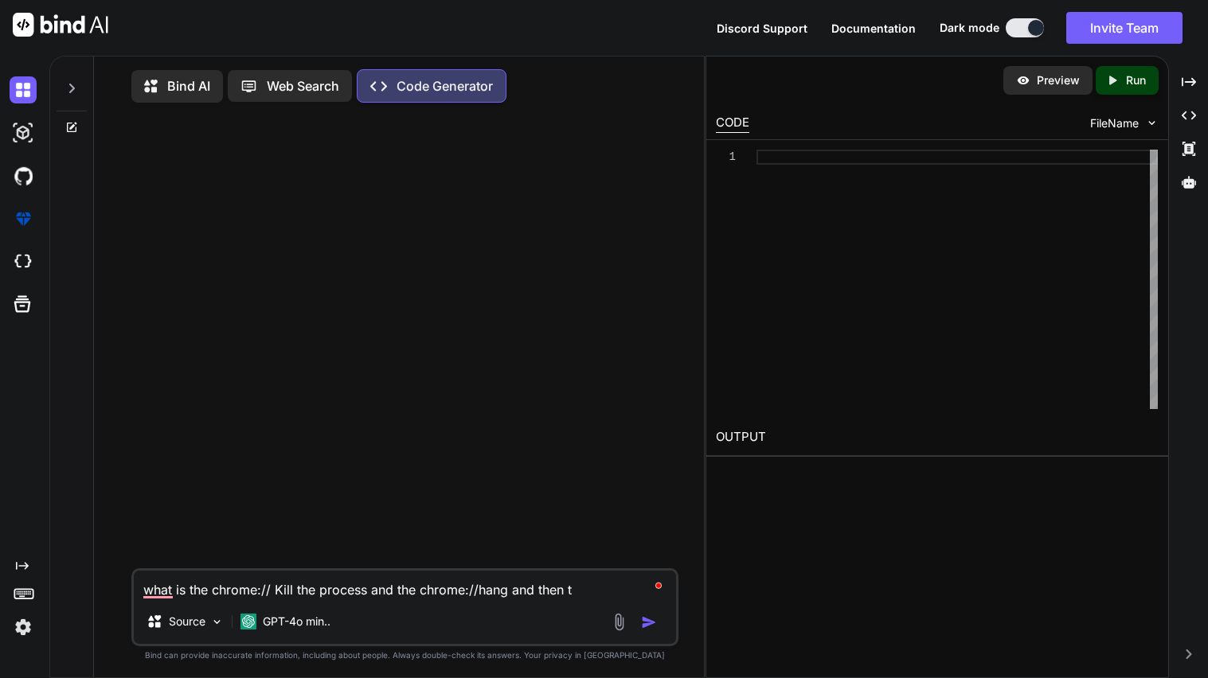
type textarea "x"
type textarea "what is the chrome:// Kill the process and the chrome://hang and then the"
type textarea "x"
type textarea "what is the chrome:// Kill the process and the chrome://hang and then the"
type textarea "x"
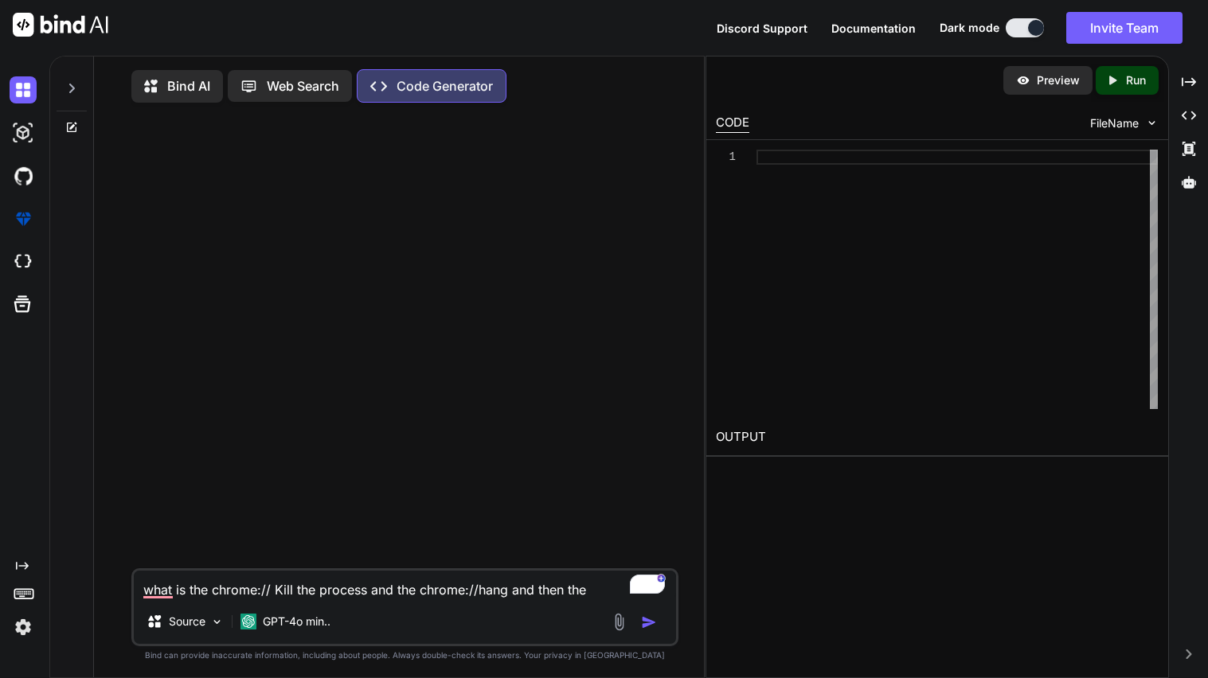
type textarea "what is the chrome:// Kill the process and the chrome://hang and then the e"
type textarea "x"
type textarea "what is the chrome:// Kill the process and the chrome://hang and then the ex"
type textarea "x"
type textarea "what is the chrome:// Kill the process and the chrome://hang and then the ext"
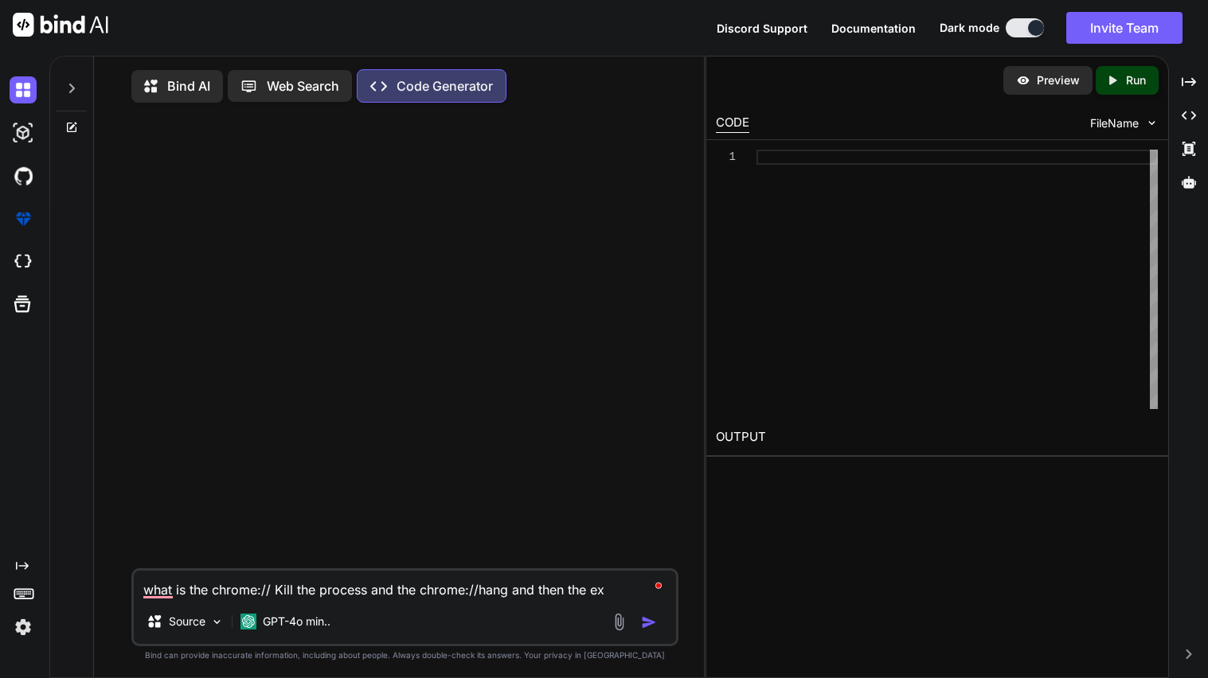
type textarea "x"
type textarea "what is the chrome:// Kill the process and the chrome://hang and then the exte"
type textarea "x"
type textarea "what is the chrome:// Kill the process and the chrome://hang and then the exten"
type textarea "x"
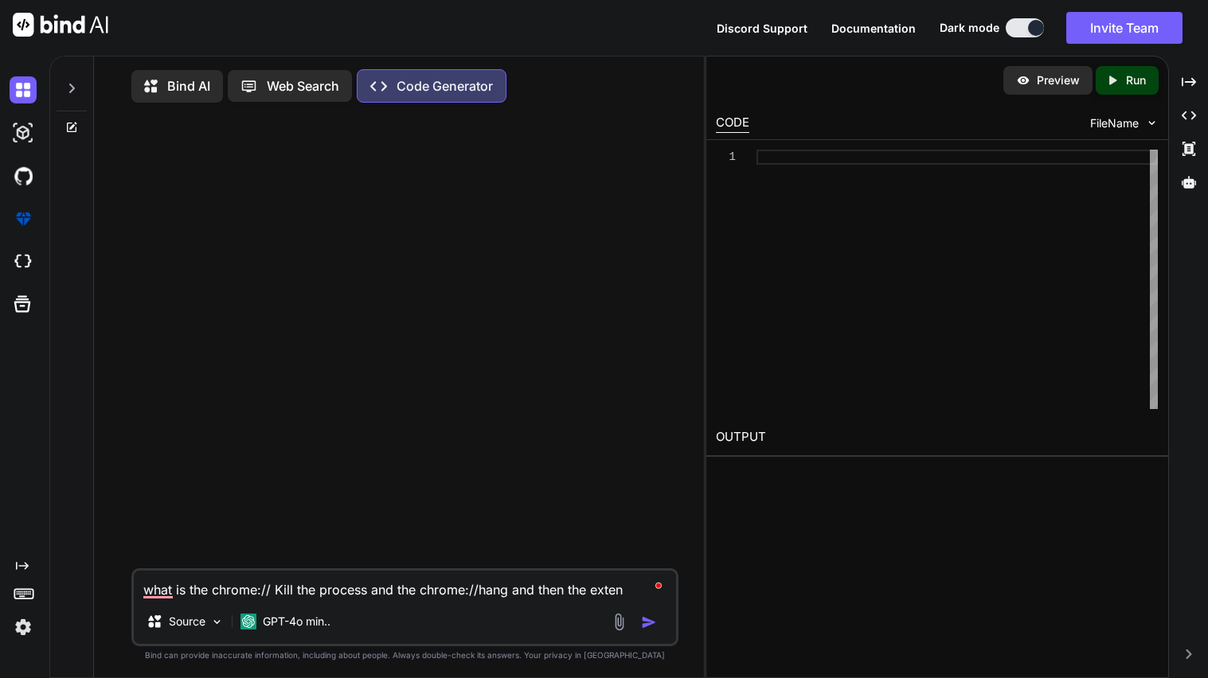
type textarea "what is the chrome:// Kill the process and the chrome://hang and then the extens"
type textarea "x"
type textarea "what is the chrome:// Kill the process and the chrome://hang and then the exten…"
type textarea "x"
type textarea "what is the chrome:// Kill the process and the chrome://hang and then the exten…"
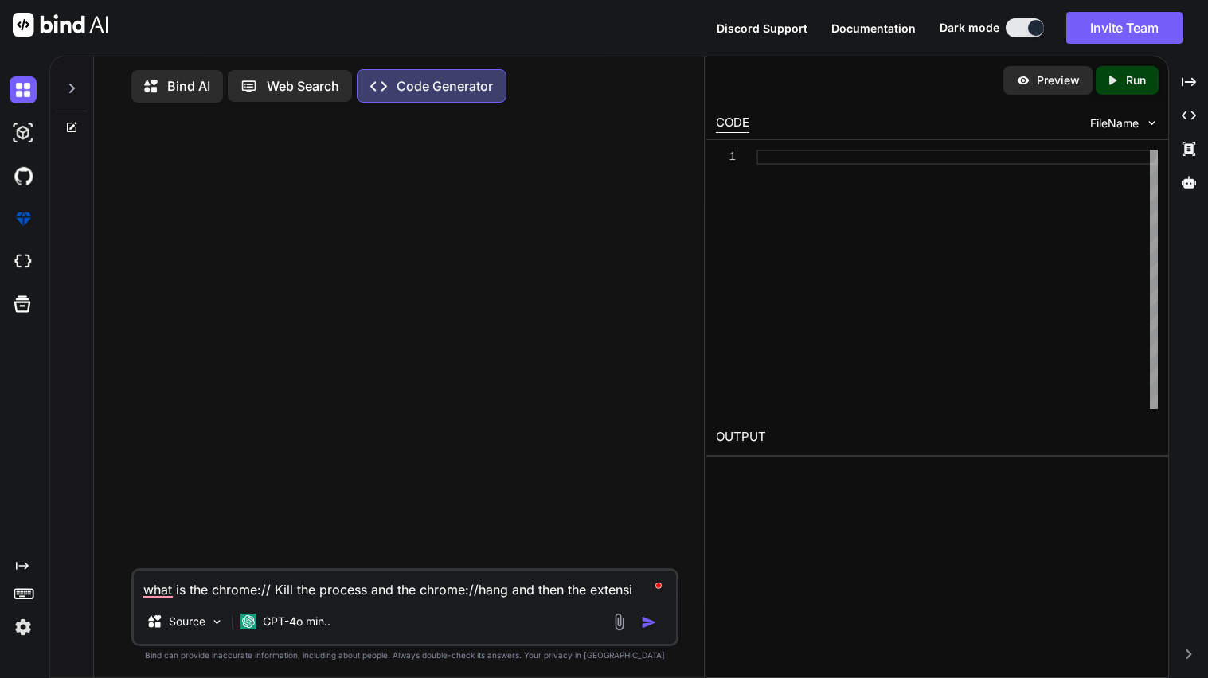
type textarea "x"
type textarea "what is the chrome:// Kill the process and the chrome://hang and then the exten…"
type textarea "x"
type textarea "what is the chrome:// Kill the process and the chrome://hang and then the exten…"
type textarea "x"
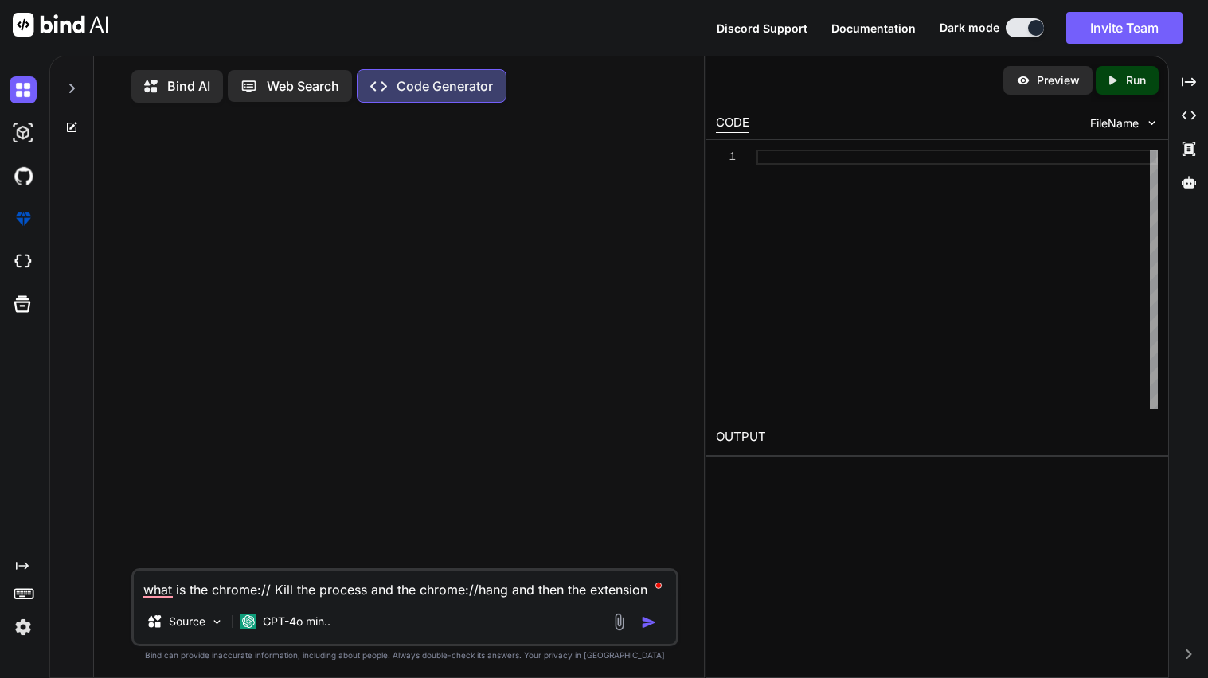
type textarea "what is the chrome:// Kill the process and the chrome://hang and then the exten…"
type textarea "x"
type textarea "what is the chrome:// Kill the process and the chrome://hang and then the exten…"
type textarea "x"
type textarea "what is the chrome:// Kill the process and the chrome://hang and then the exten…"
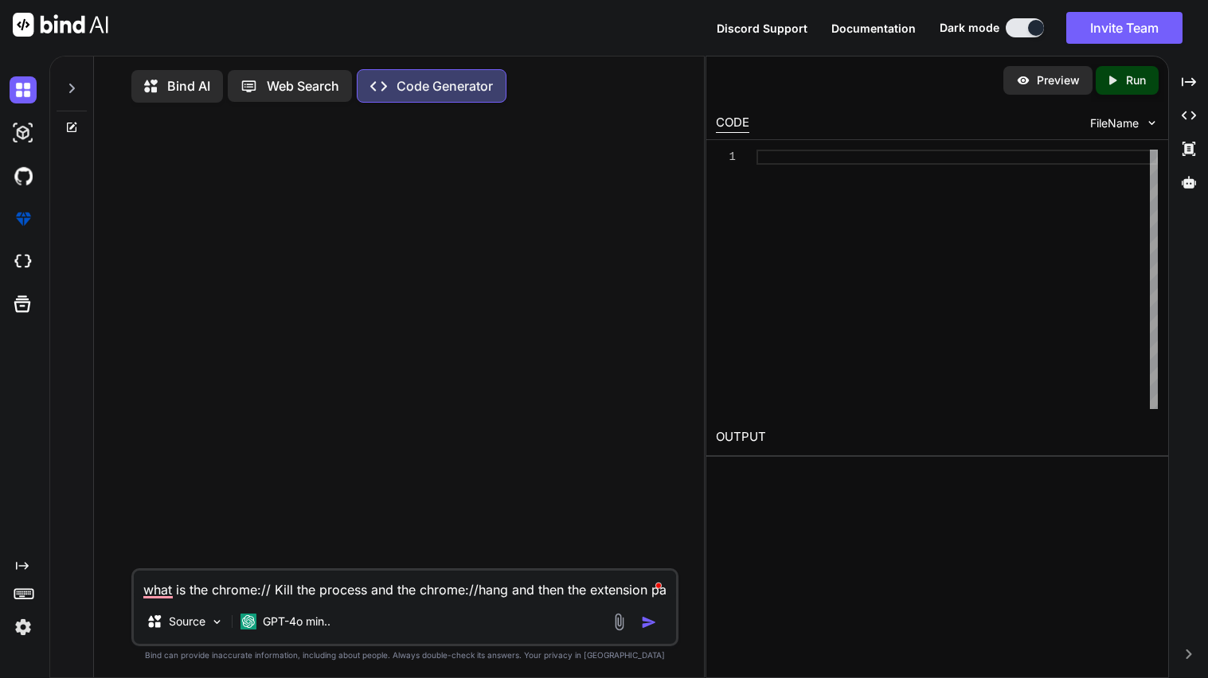
type textarea "x"
type textarea "what is the chrome:// Kill the process and the chrome://hang and then the exten…"
type textarea "x"
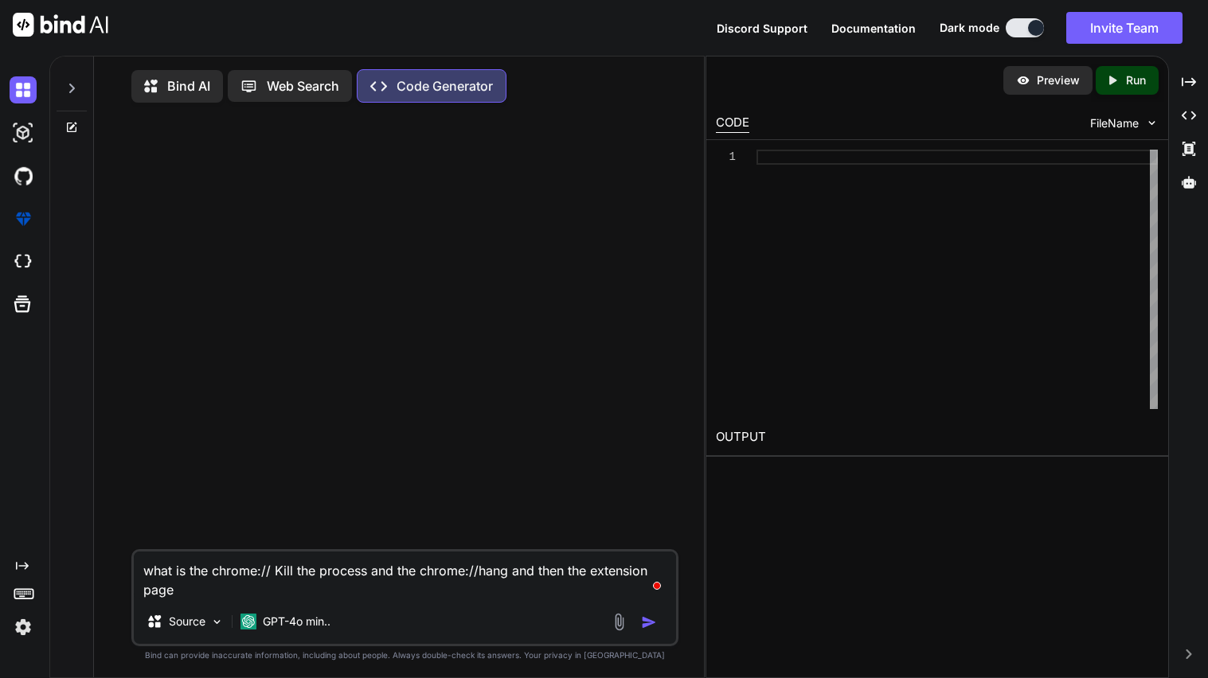
type textarea "what is the chrome:// Kill the process and the chrome://hang and then the exten…"
type textarea "x"
type textarea "what is the chrome:// Kill the process and the chrome://hang and then the exten…"
type textarea "x"
type textarea "what is the chrome:// Kill the process and the chrome://hang and then the exten…"
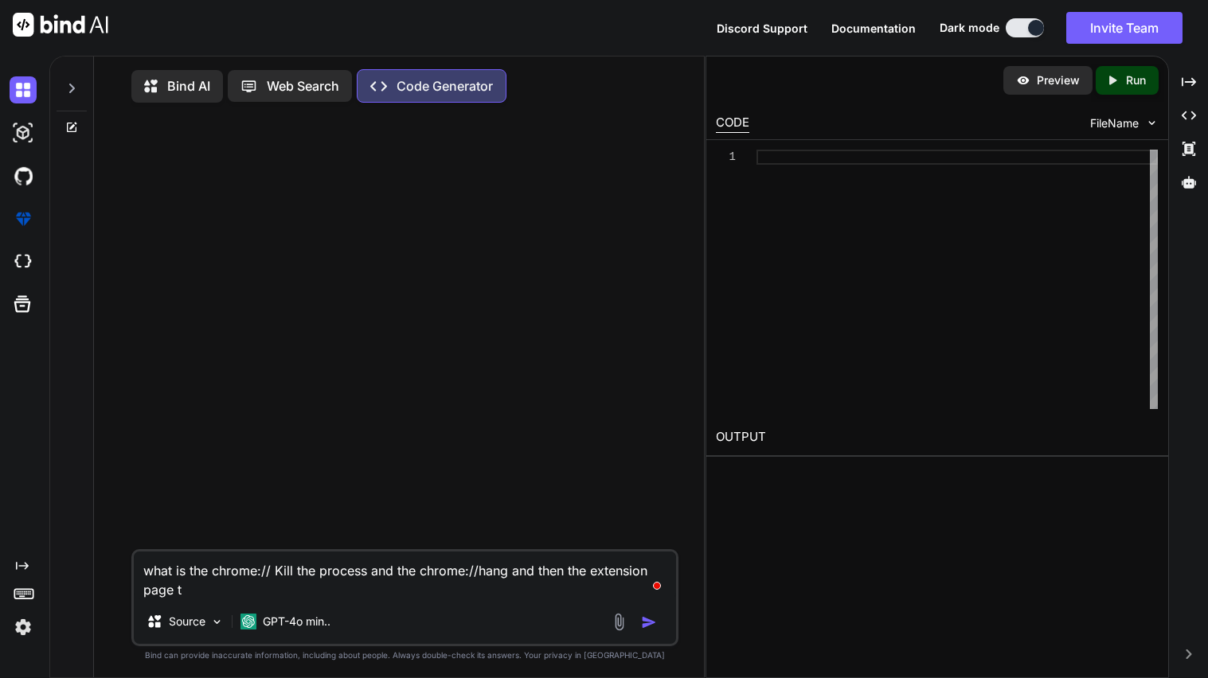
type textarea "x"
type textarea "what is the chrome:// Kill the process and the chrome://hang and then the exten…"
type textarea "x"
type textarea "what is the chrome:// Kill the process and the chrome://hang and then the exten…"
type textarea "x"
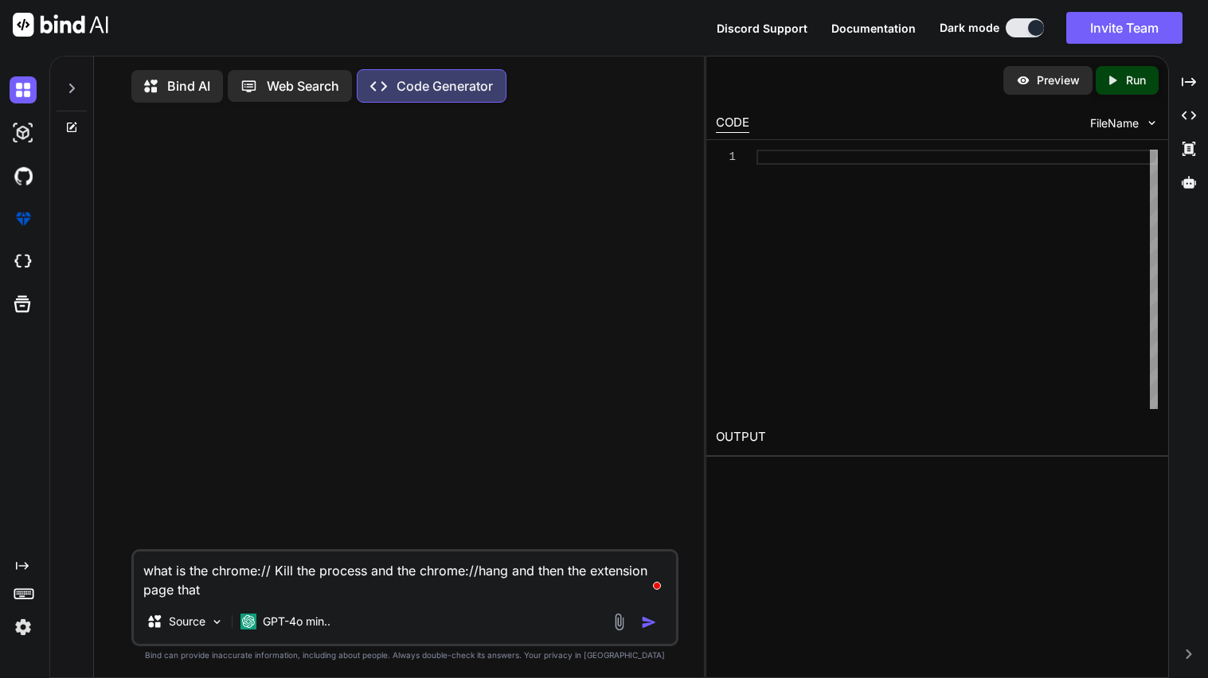
type textarea "what is the chrome:// Kill the process and the chrome://hang and then the exten…"
type textarea "x"
type textarea "what is the chrome:// Kill the process and the chrome://hang and then the exten…"
type textarea "x"
type textarea "what is the chrome:// Kill the process and the chrome://hang and then the exten…"
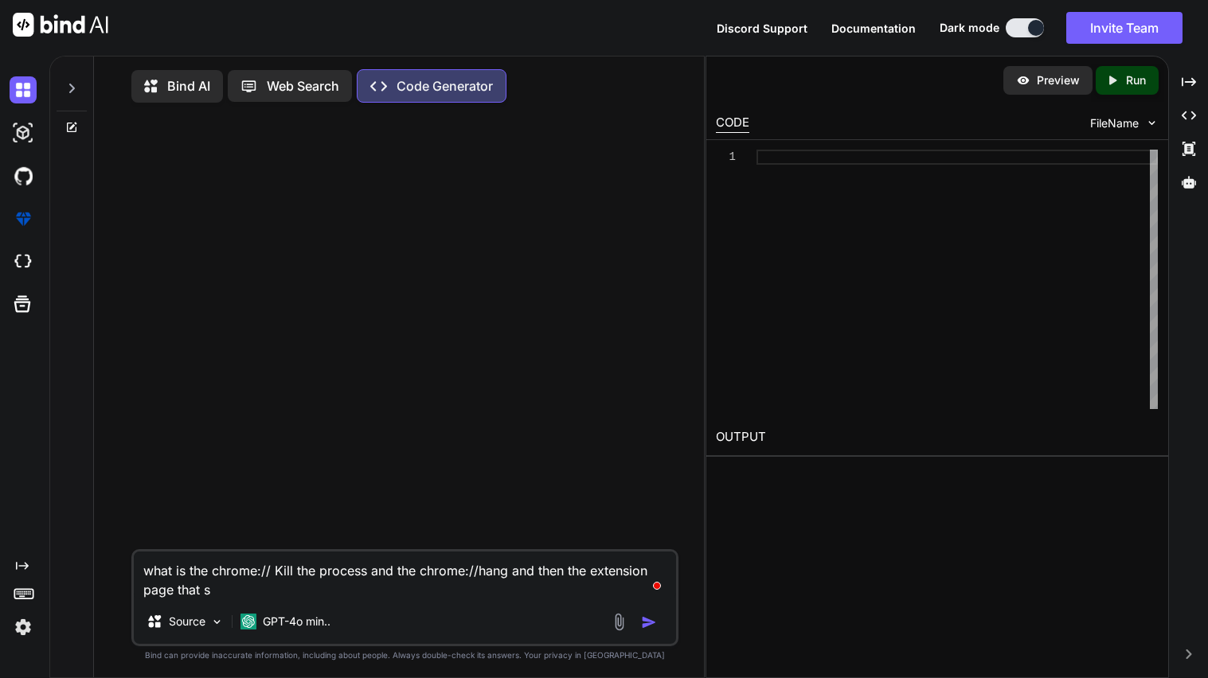
type textarea "x"
type textarea "what is the chrome:// Kill the process and the chrome://hang and then the exten…"
type textarea "x"
type textarea "what is the chrome:// Kill the process and the chrome://hang and then the exten…"
type textarea "x"
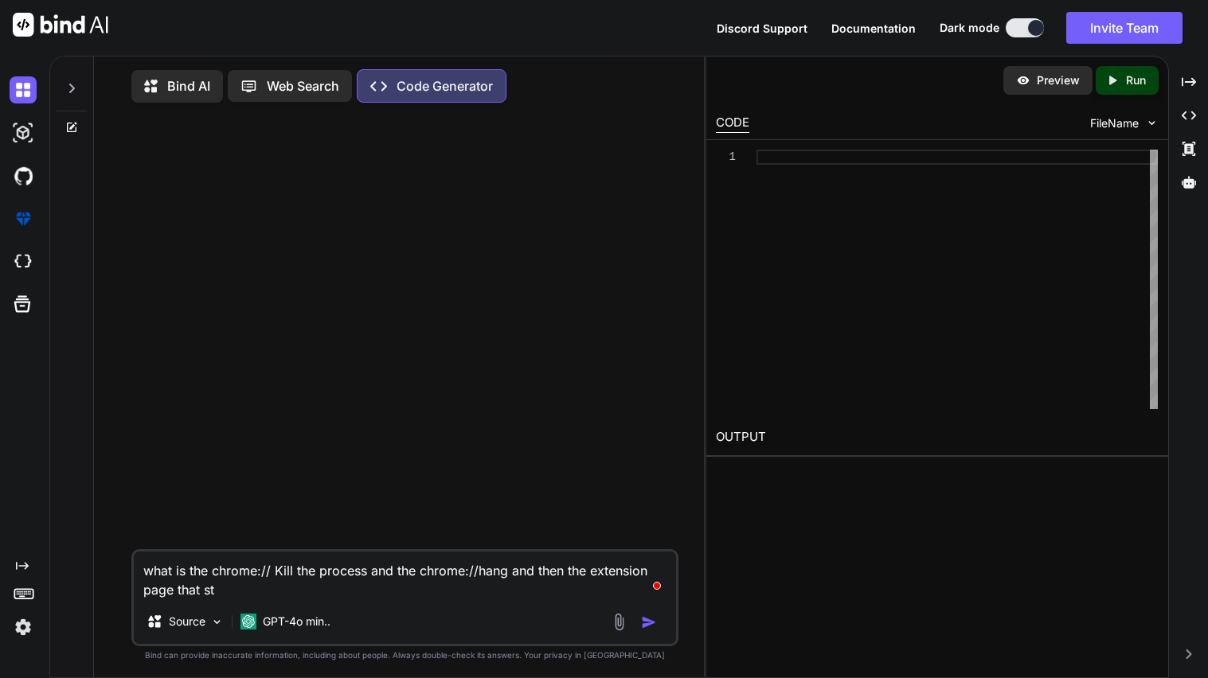
type textarea "what is the chrome:// Kill the process and the chrome://hang and then the exten…"
type textarea "x"
type textarea "what is the chrome:// Kill the process and the chrome://hang and then the exten…"
type textarea "x"
type textarea "what is the chrome:// Kill the process and the chrome://hang and then the exten…"
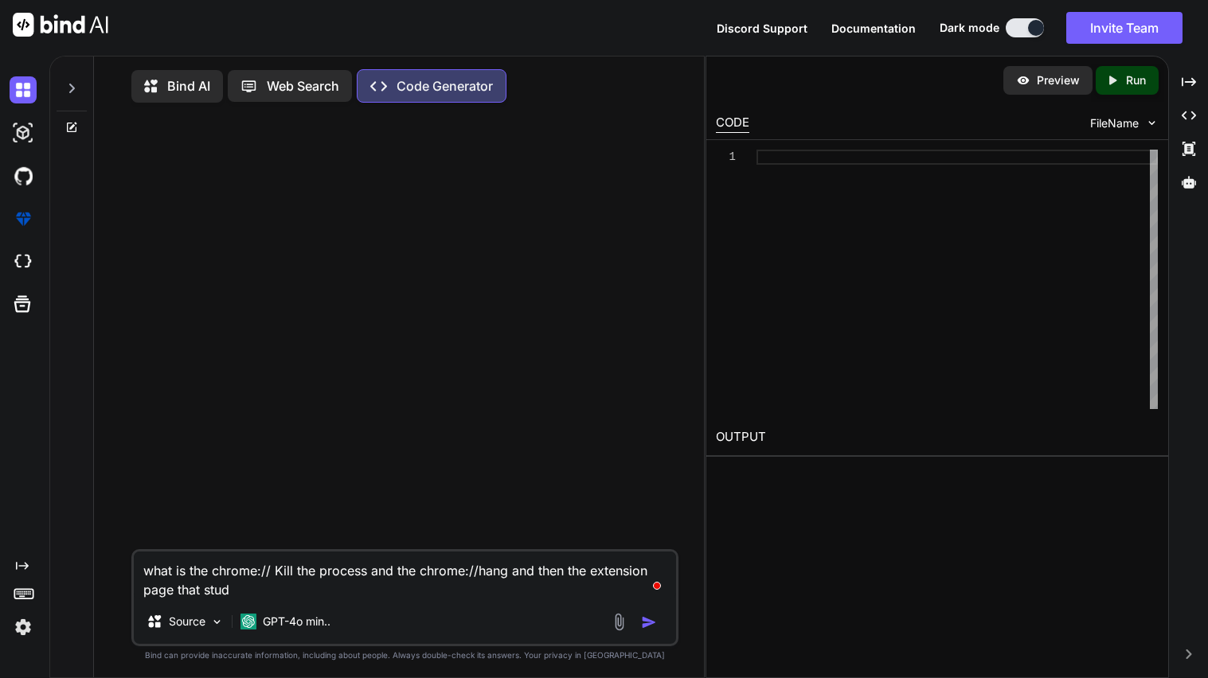
type textarea "x"
type textarea "what is the chrome:// Kill the process and the chrome://hang and then the exten…"
type textarea "x"
type textarea "what is the chrome:// Kill the process and the chrome://hang and then the exten…"
type textarea "x"
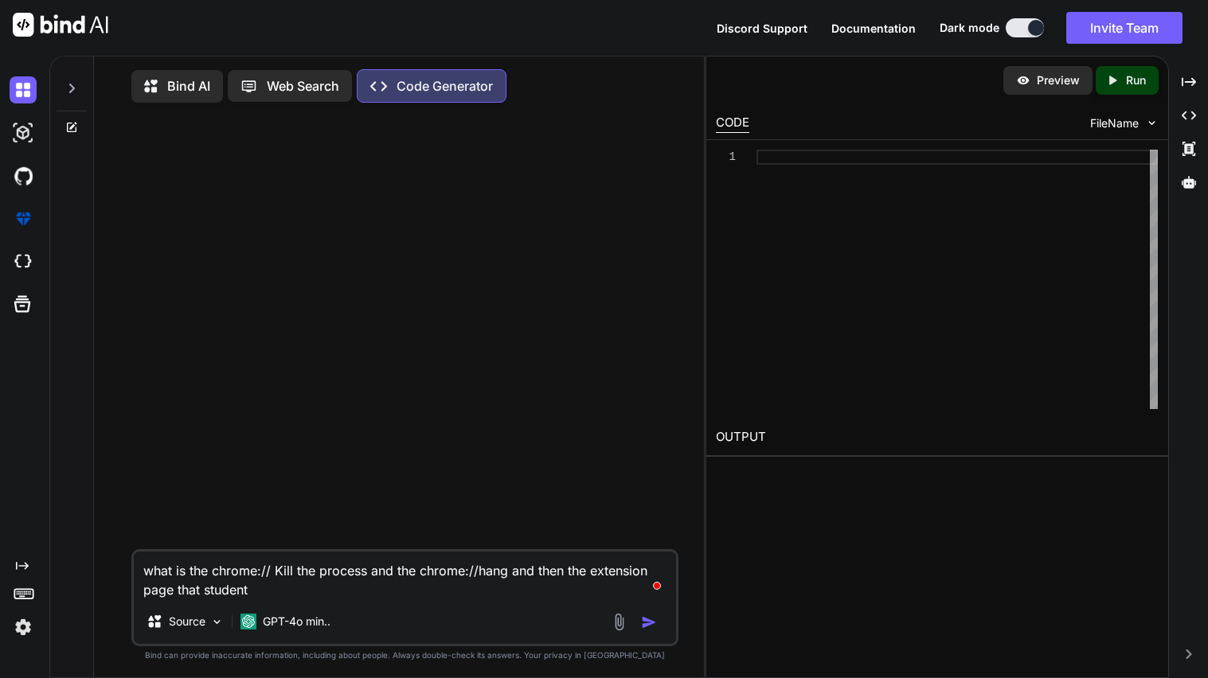
type textarea "what is the chrome:// Kill the process and the chrome://hang and then the exten…"
type textarea "x"
type textarea "what is the chrome:// Kill the process and the chrome://hang and then the exten…"
type textarea "x"
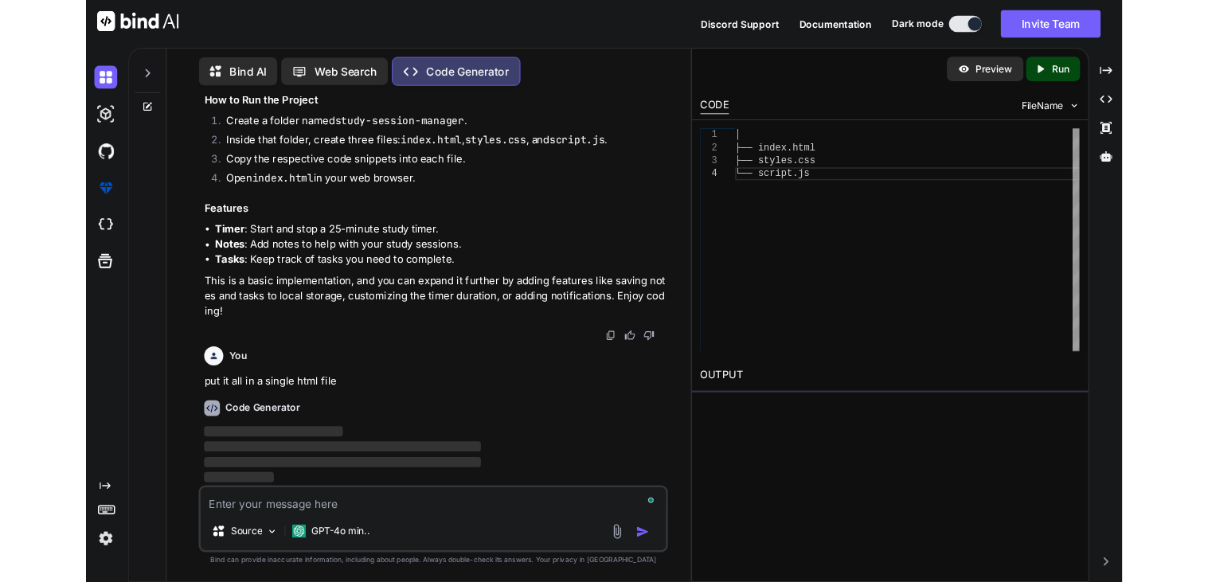
scroll to position [5139, 0]
